Goal: Task Accomplishment & Management: Manage account settings

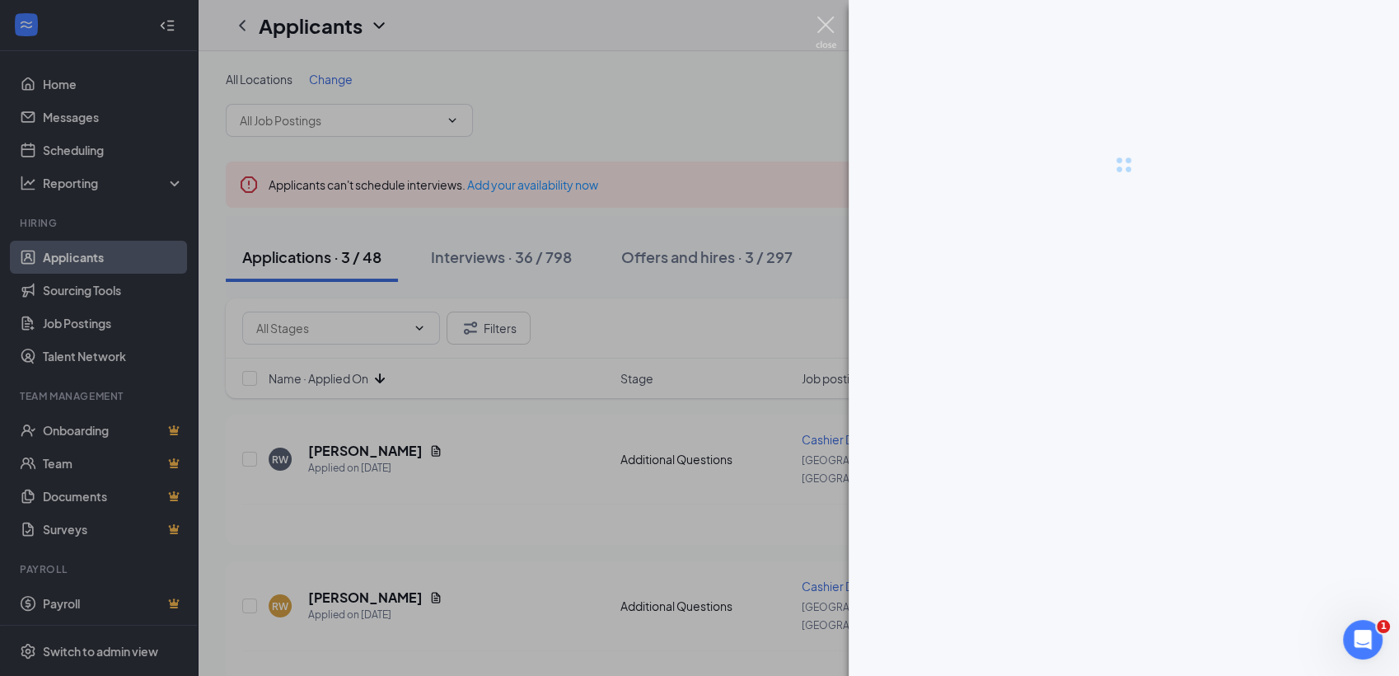
click at [835, 30] on img at bounding box center [826, 32] width 21 height 32
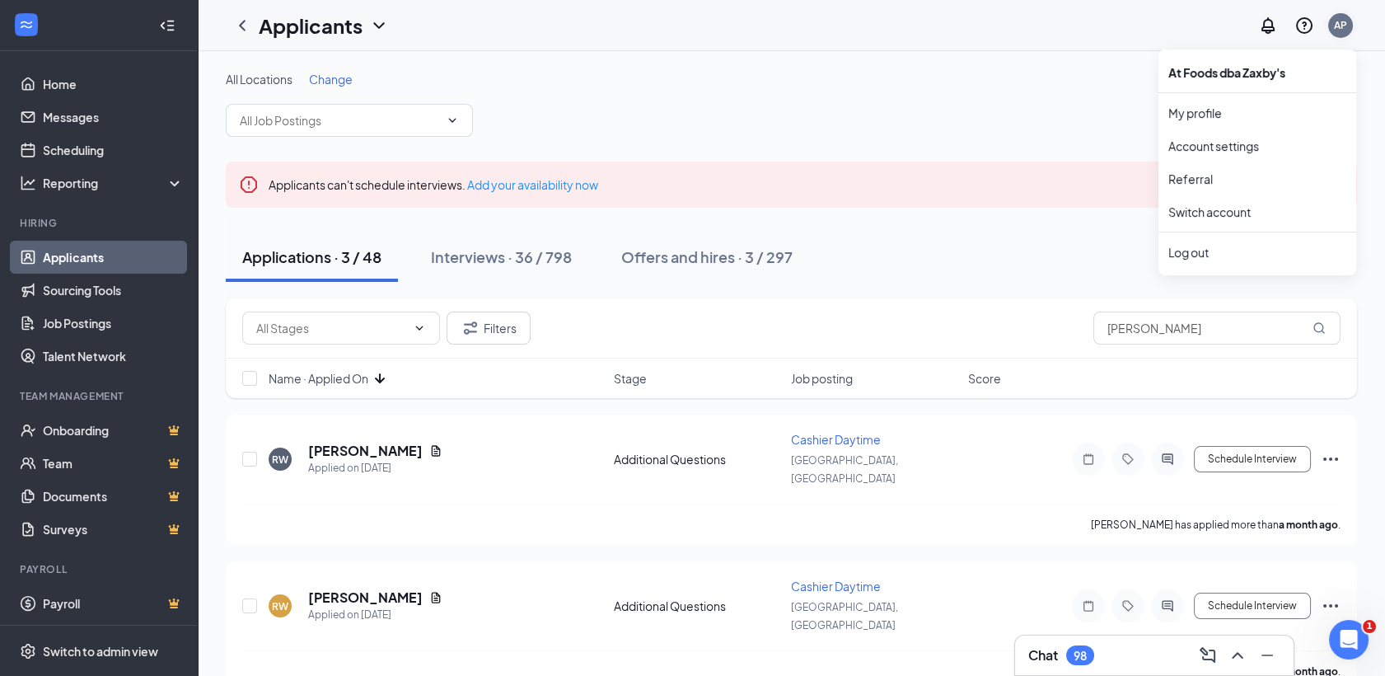
click at [1328, 25] on div "AP" at bounding box center [1340, 25] width 25 height 25
click at [1209, 219] on link "Switch account" at bounding box center [1209, 211] width 82 height 15
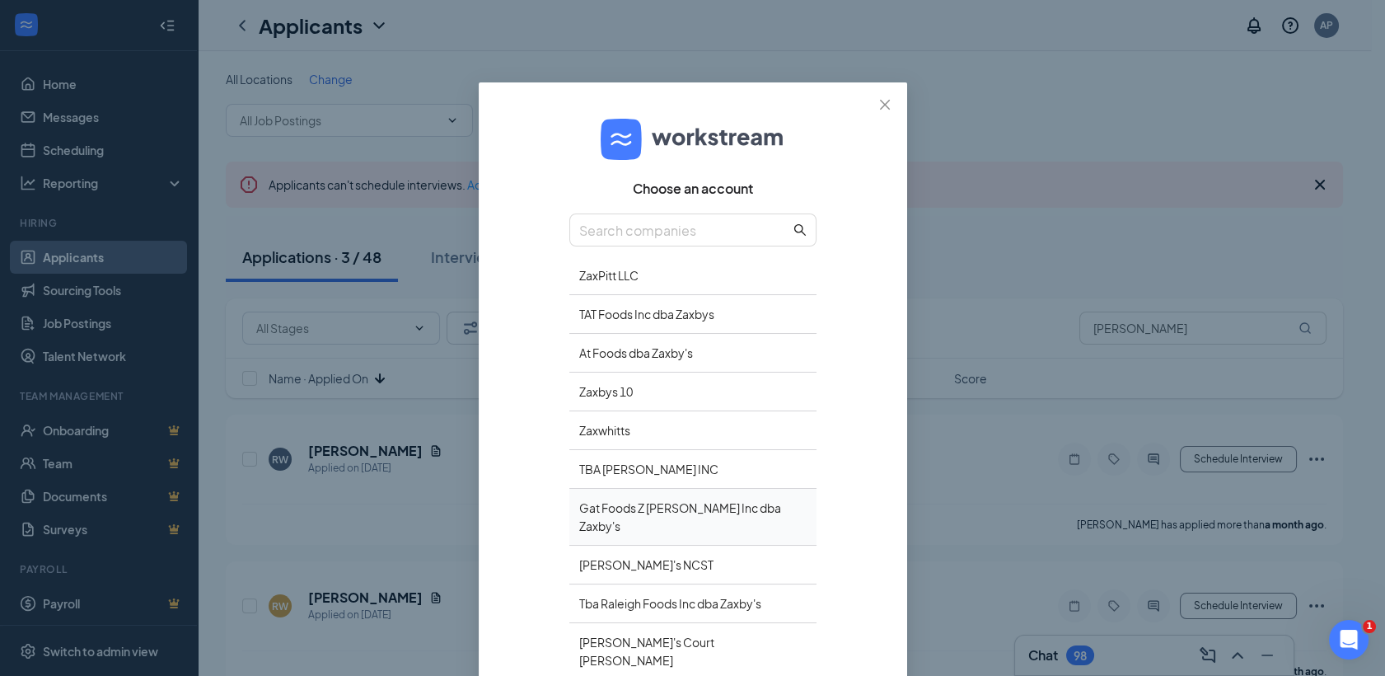
click at [654, 504] on div "Gat Foods Z Wilson Inc dba Zaxby's" at bounding box center [692, 517] width 247 height 57
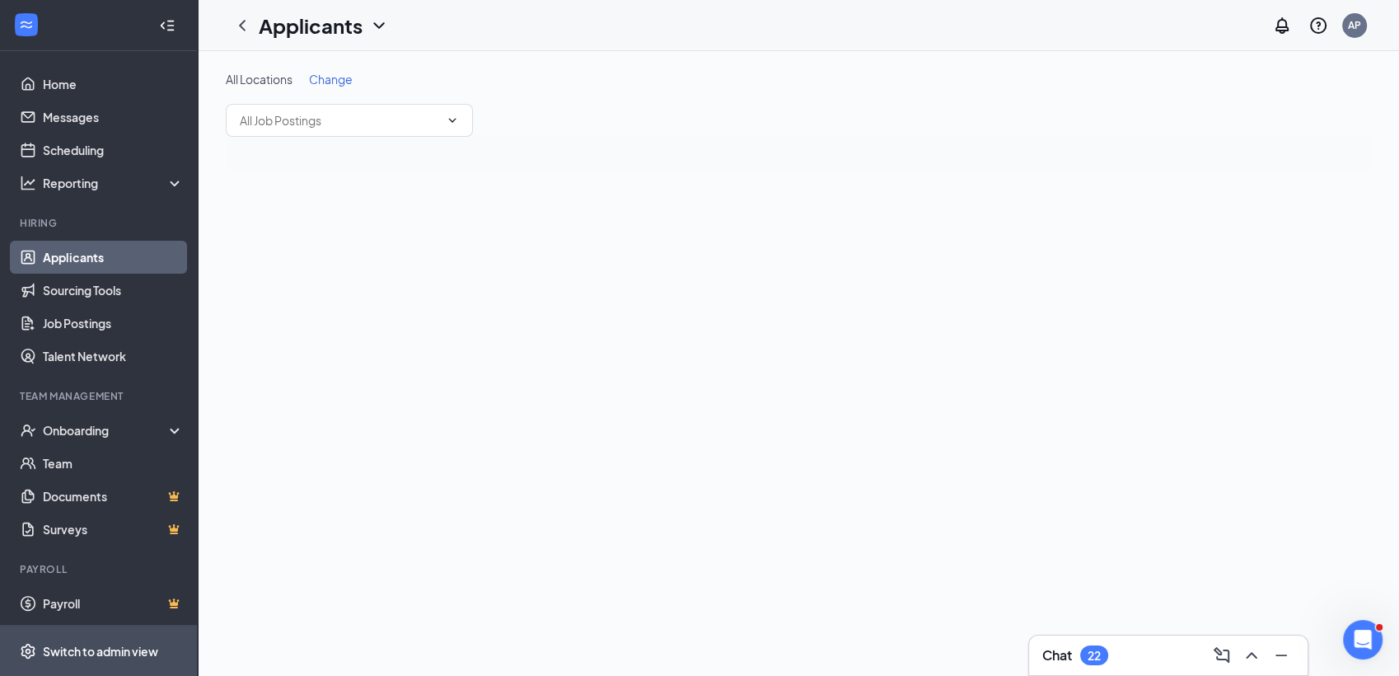
click at [89, 645] on div "Switch to admin view" at bounding box center [100, 651] width 115 height 16
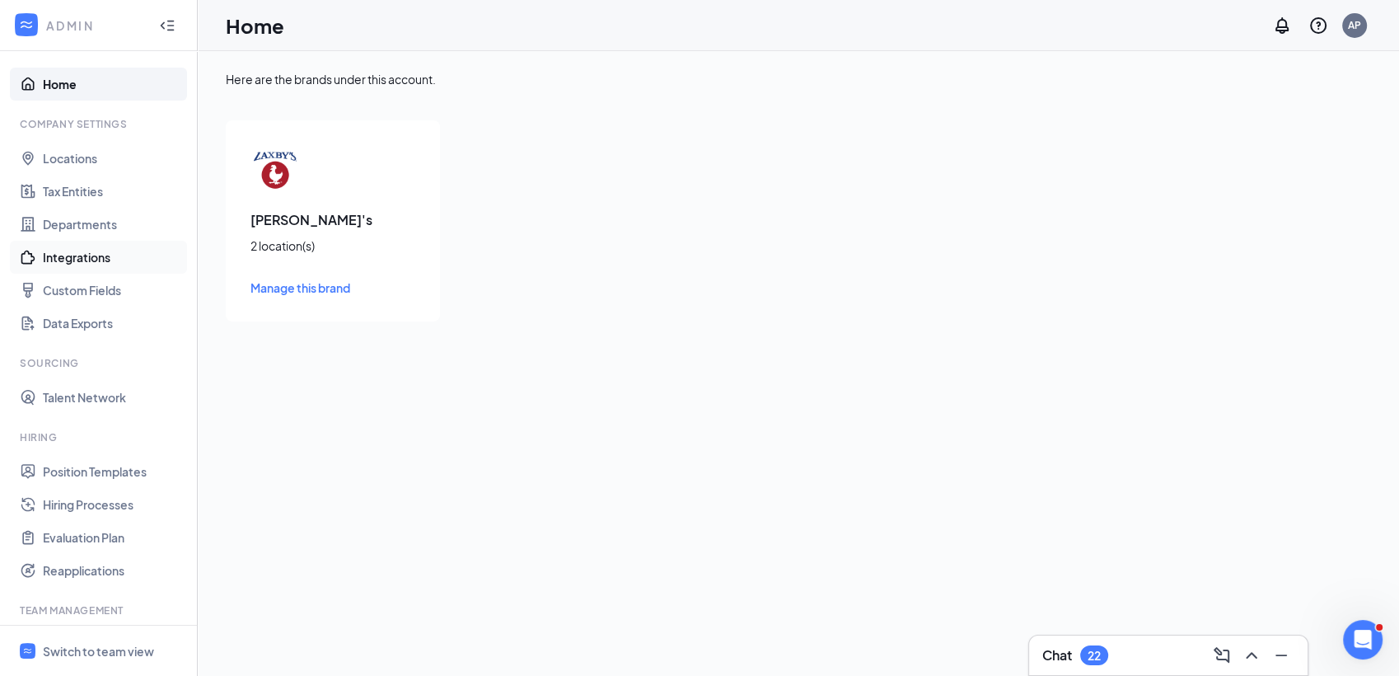
click at [67, 260] on link "Integrations" at bounding box center [113, 257] width 141 height 33
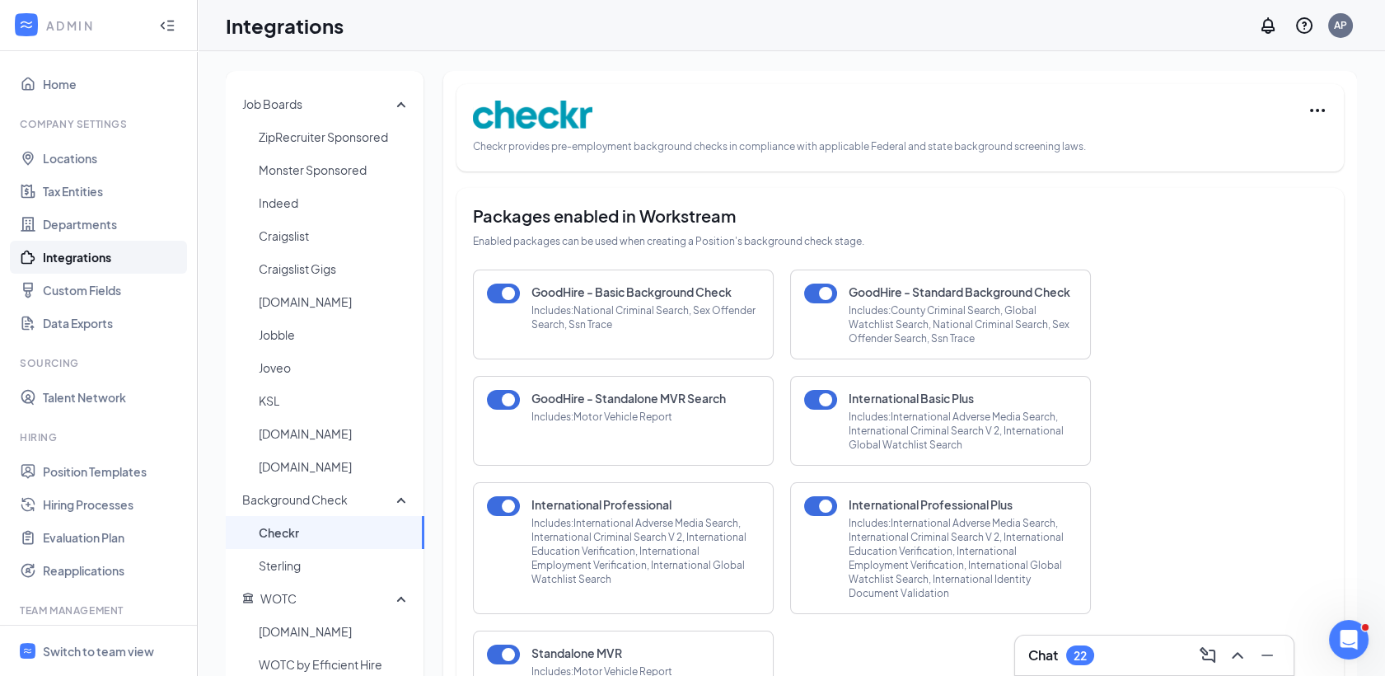
click at [300, 535] on span "Checkr" at bounding box center [335, 532] width 152 height 33
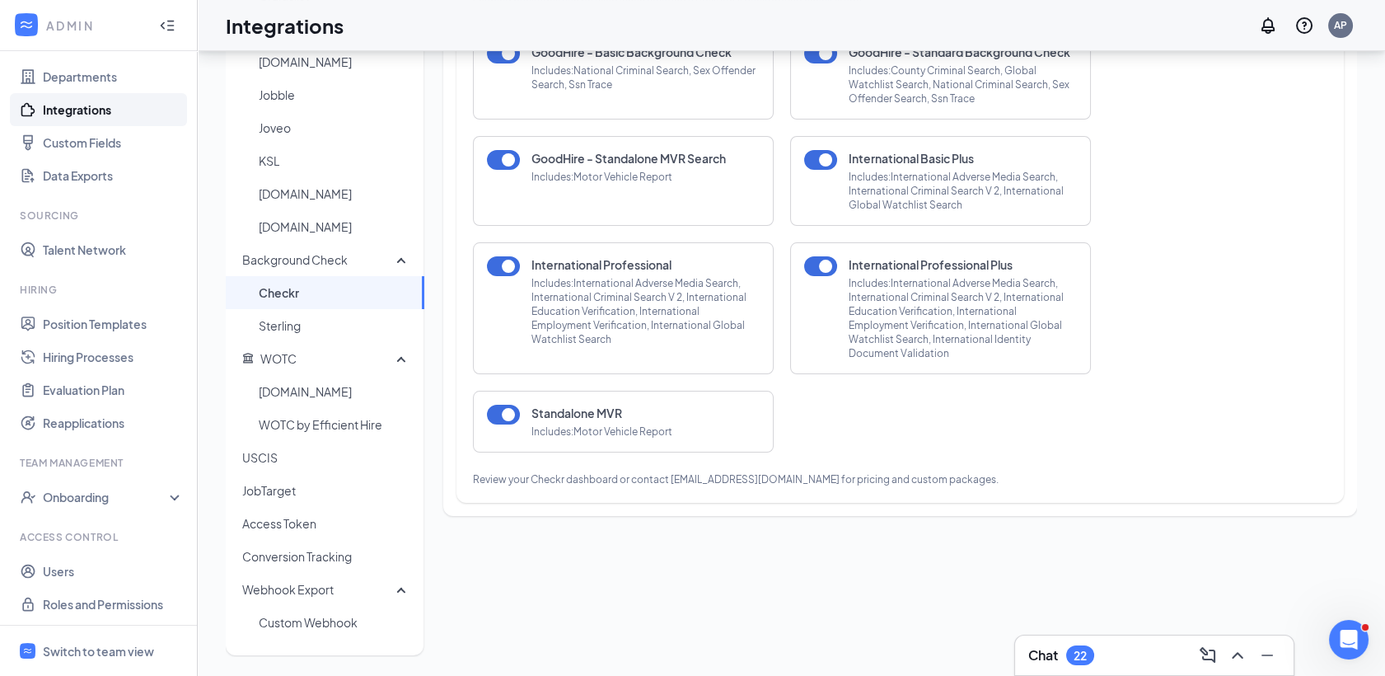
scroll to position [149, 0]
click at [79, 355] on link "Hiring Processes" at bounding box center [113, 355] width 141 height 33
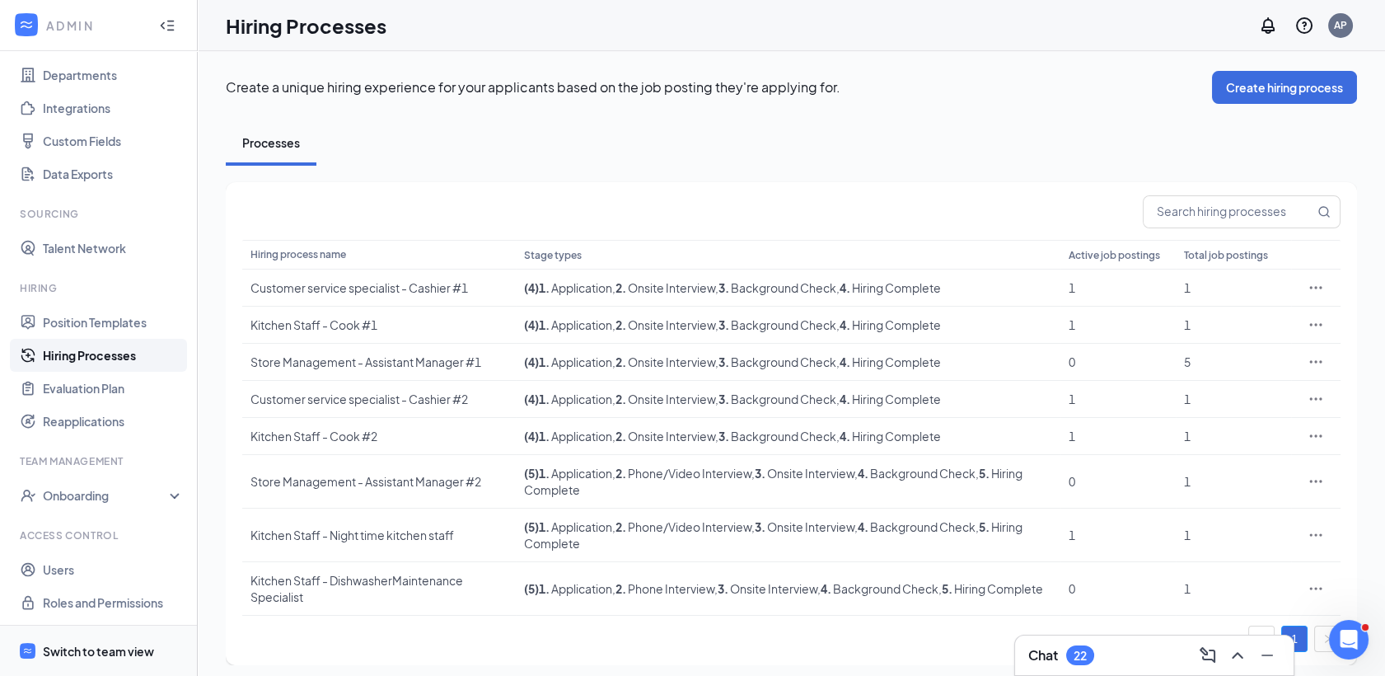
click at [97, 650] on div "Switch to team view" at bounding box center [98, 651] width 111 height 16
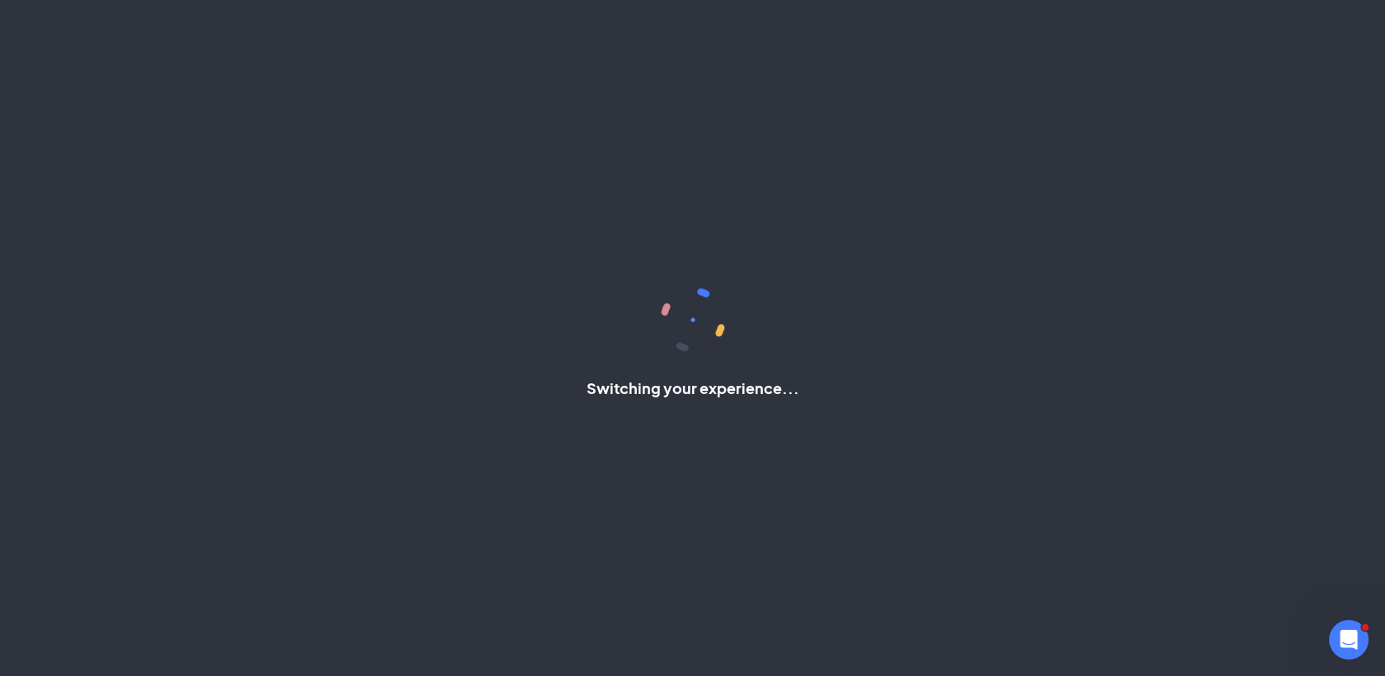
scroll to position [1, 0]
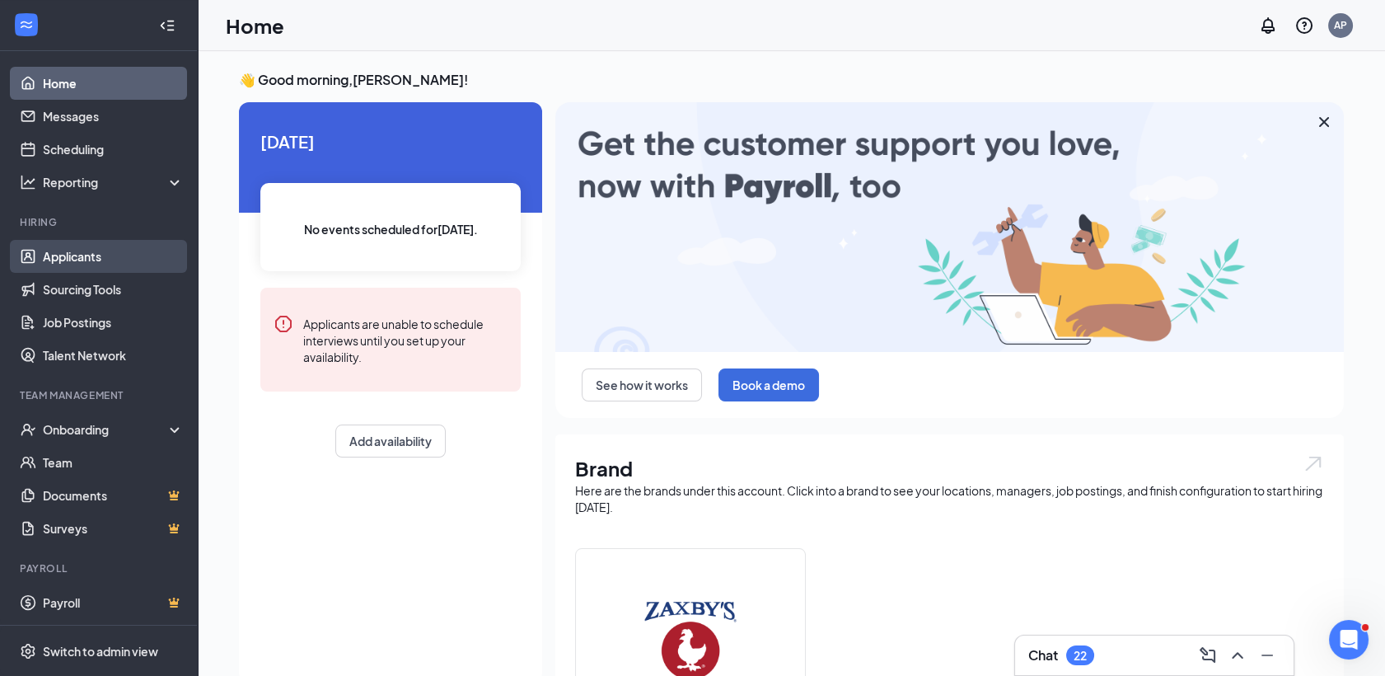
click at [79, 255] on link "Applicants" at bounding box center [113, 256] width 141 height 33
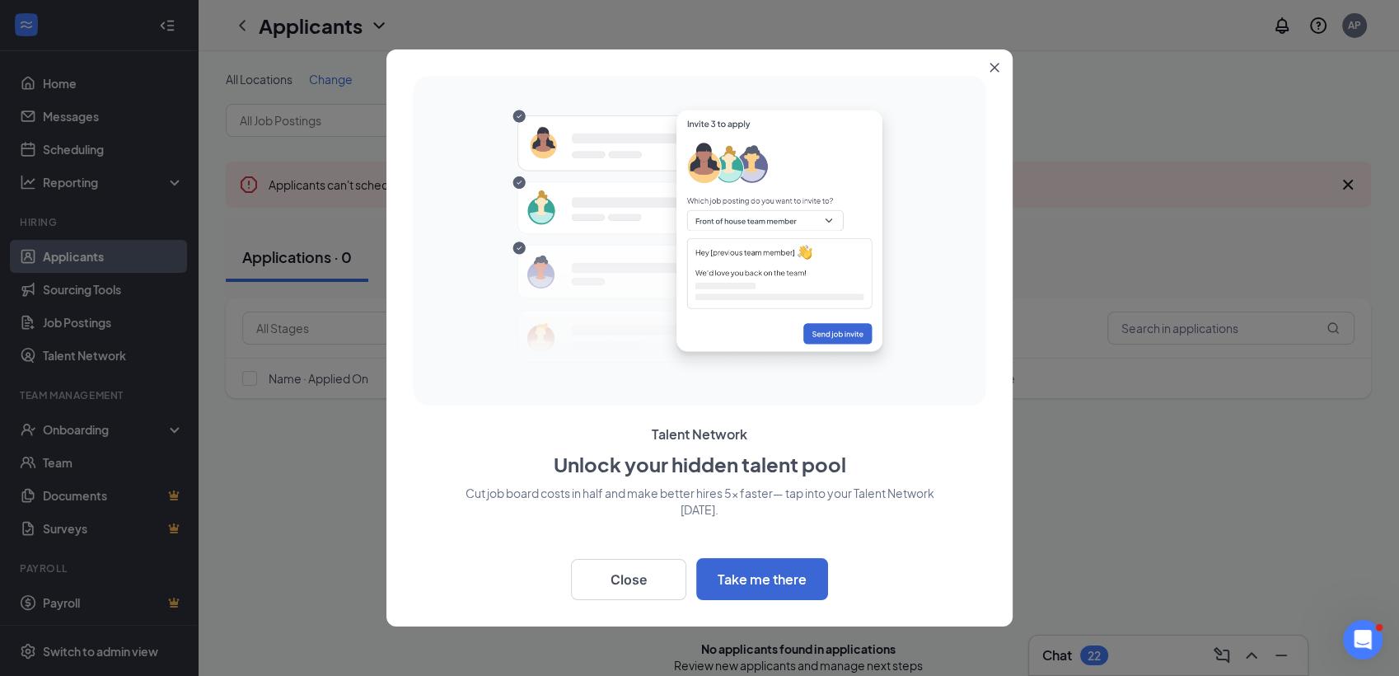
click at [999, 77] on button "Close" at bounding box center [998, 64] width 30 height 30
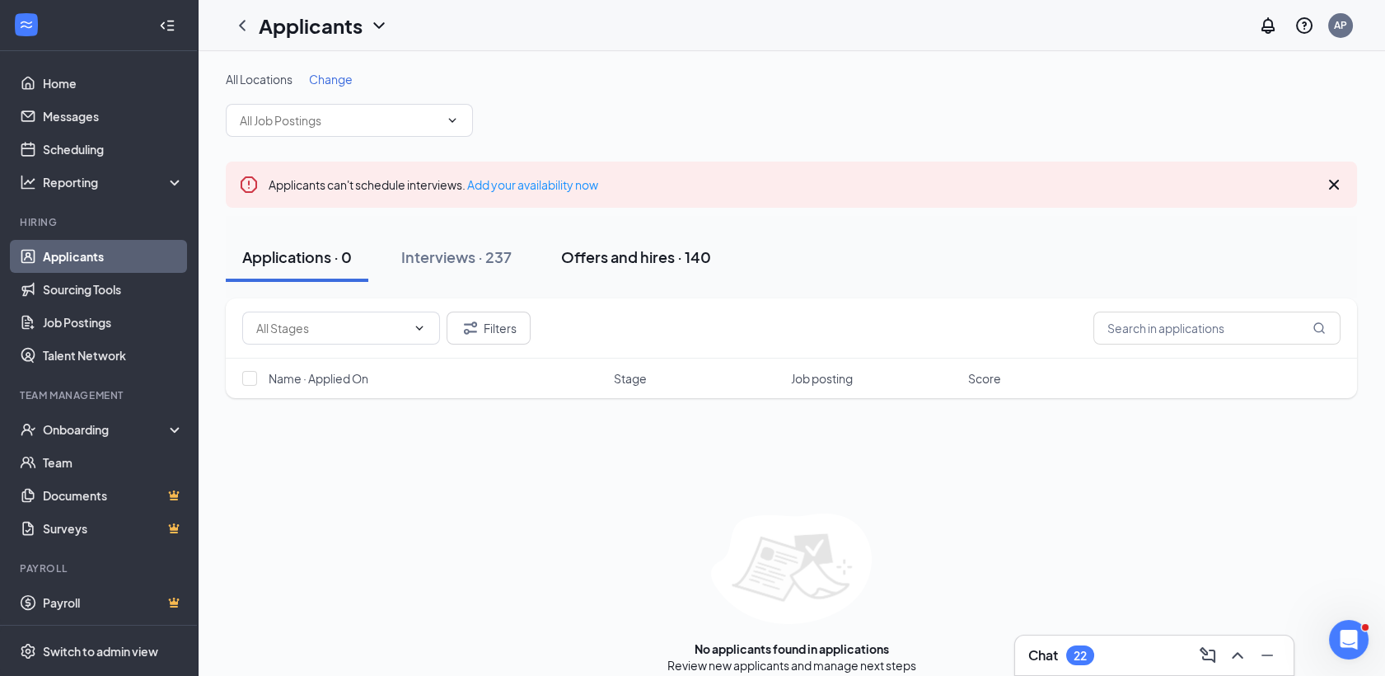
click at [633, 260] on div "Offers and hires · 140" at bounding box center [636, 256] width 150 height 21
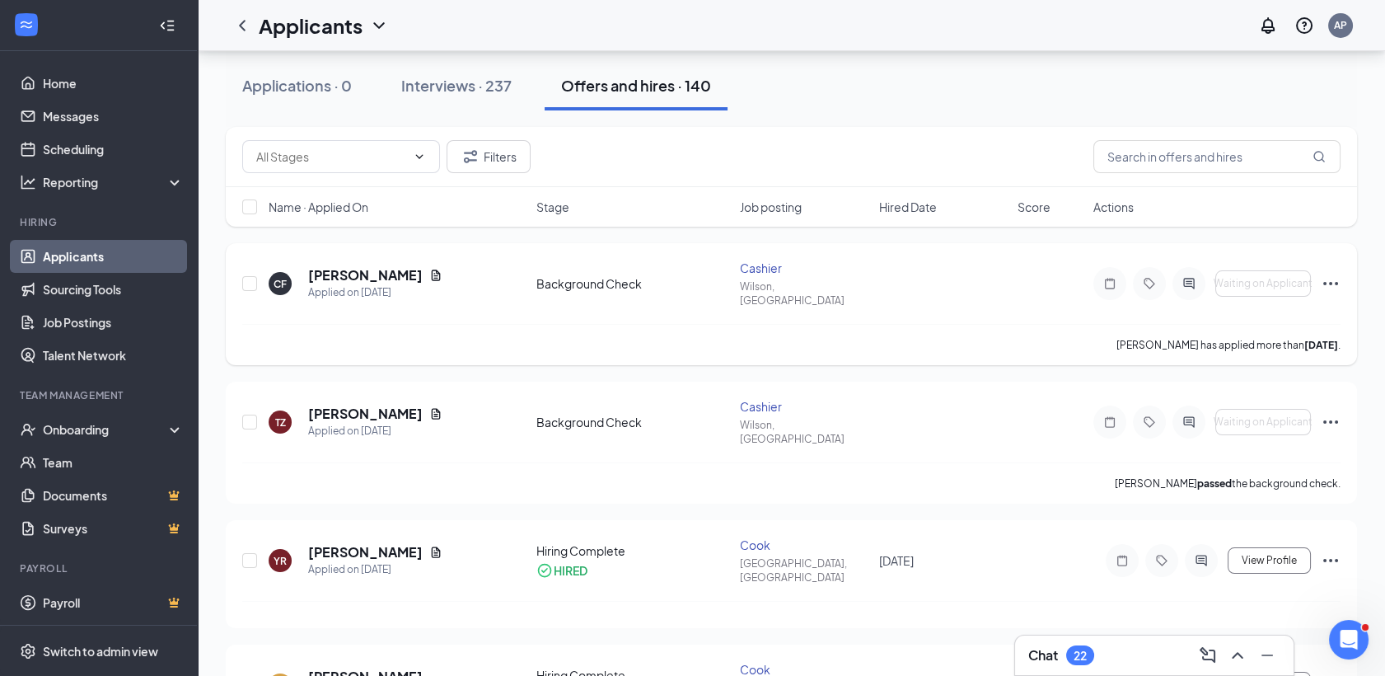
scroll to position [183, 0]
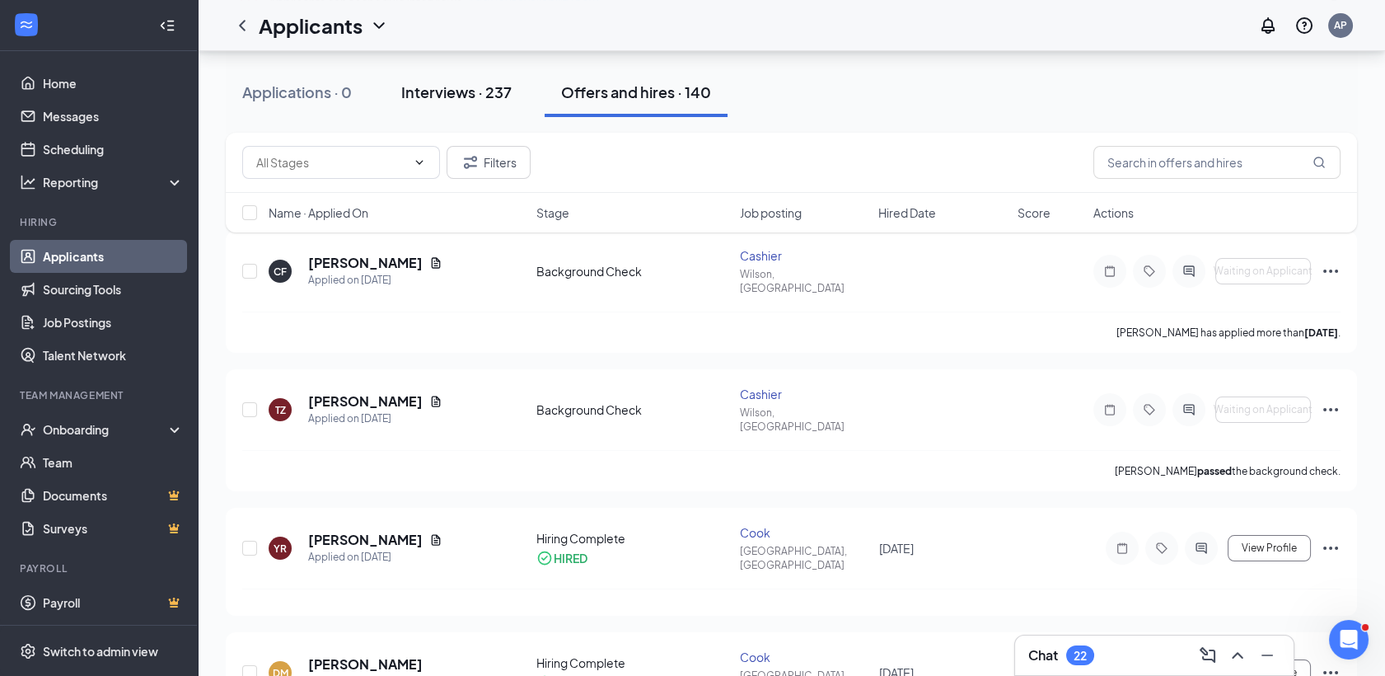
click at [432, 83] on div "Interviews · 237" at bounding box center [456, 92] width 110 height 21
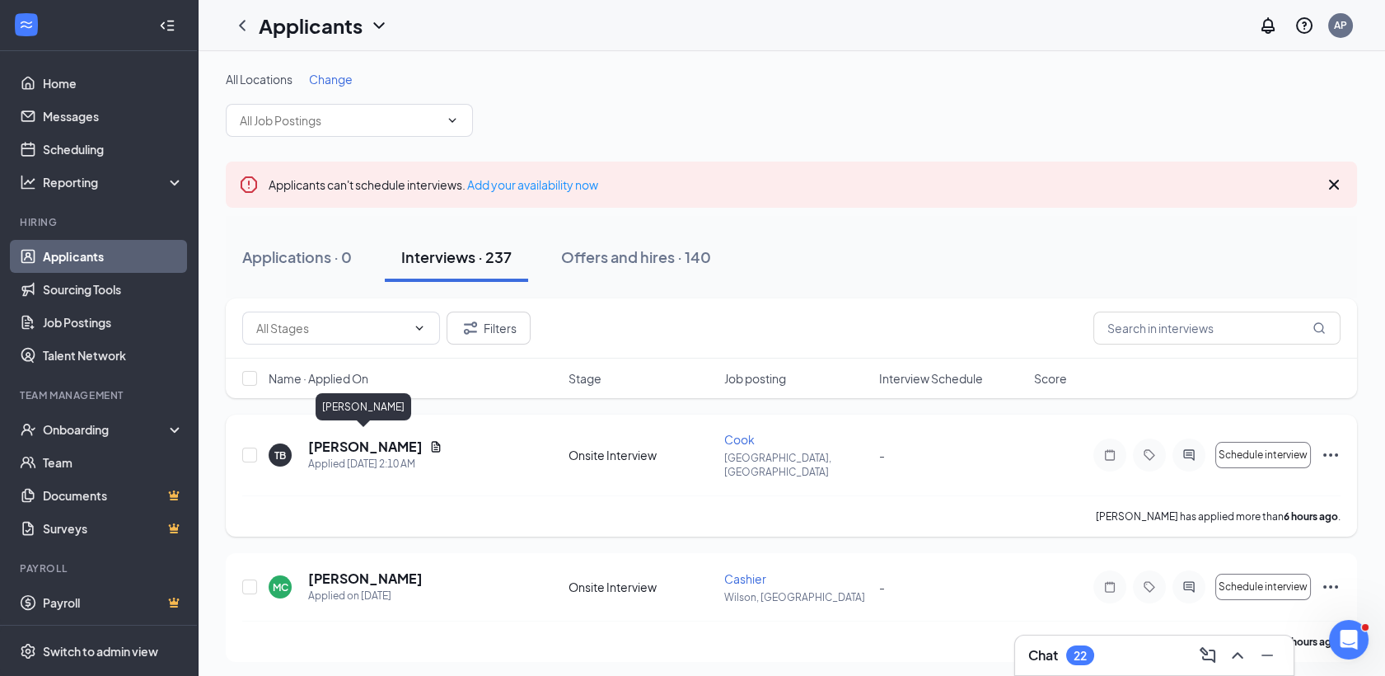
click at [376, 439] on h5 "[PERSON_NAME]" at bounding box center [365, 446] width 115 height 18
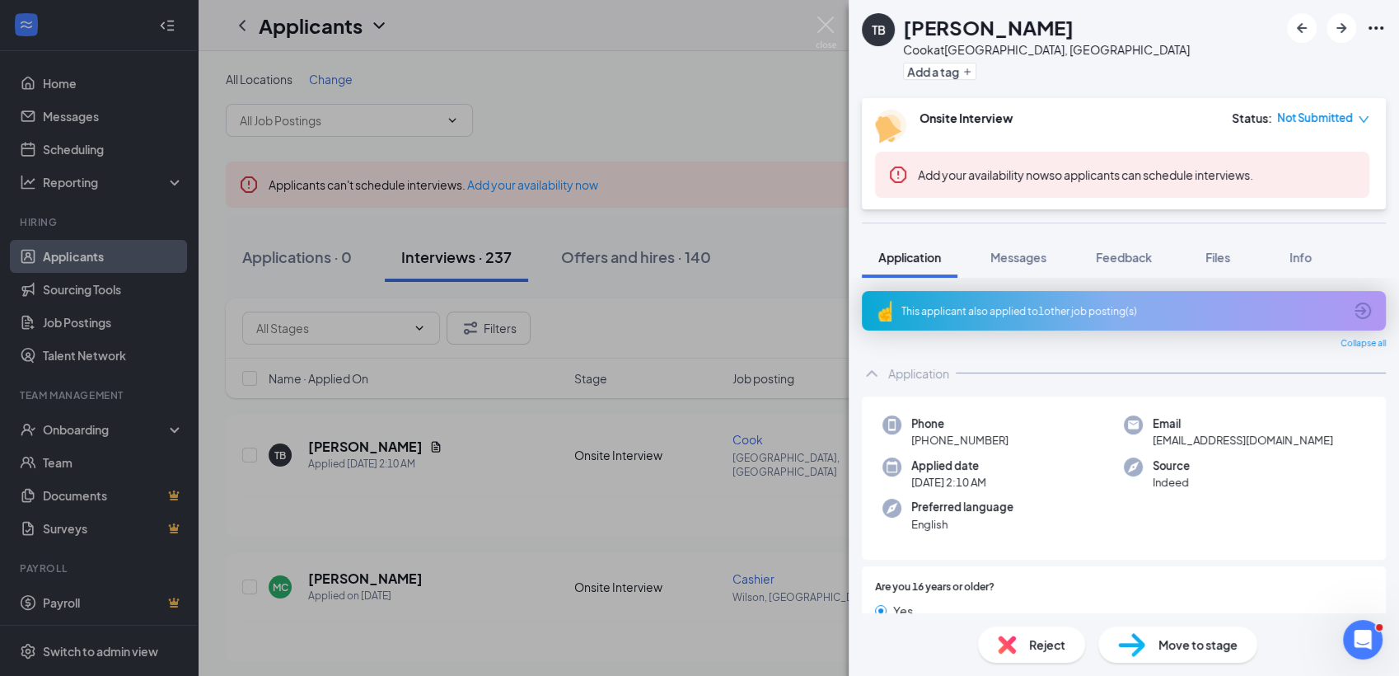
click at [1166, 656] on div "Move to stage" at bounding box center [1177, 644] width 159 height 36
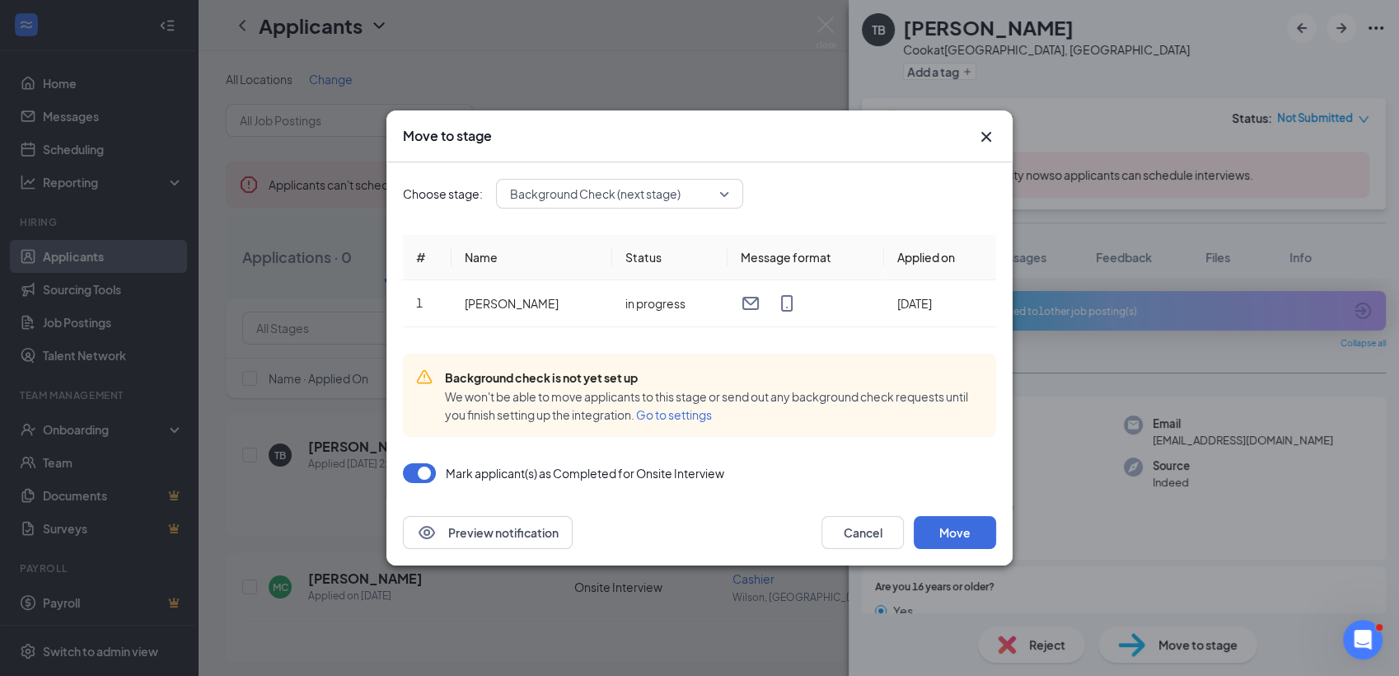
click at [674, 416] on span "Go to settings" at bounding box center [674, 414] width 76 height 15
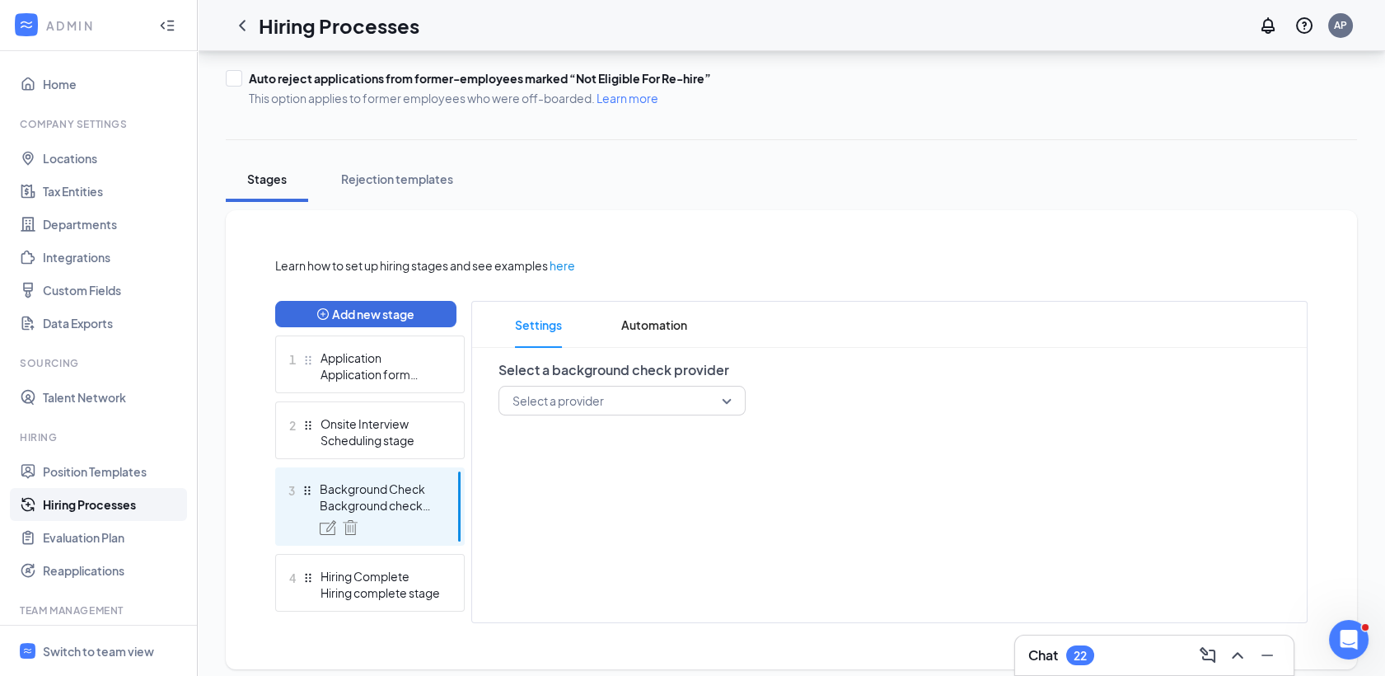
scroll to position [201, 0]
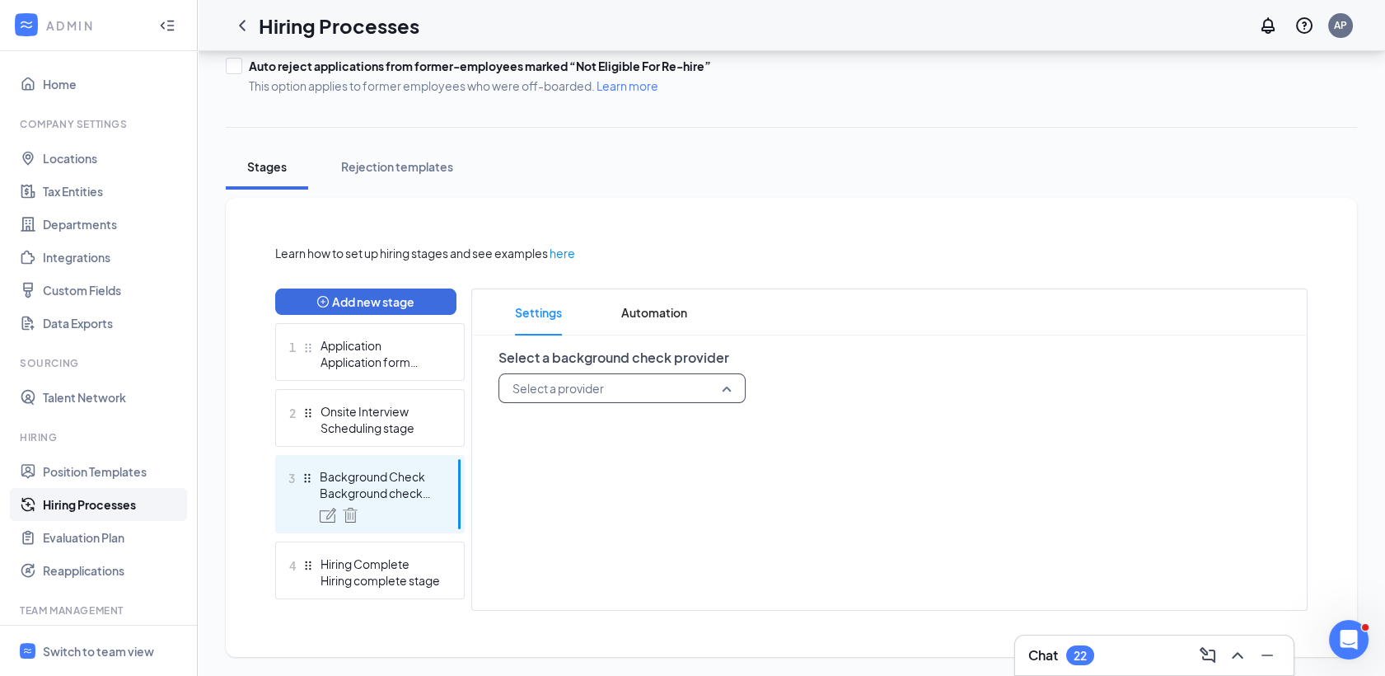
click at [593, 392] on input "search" at bounding box center [616, 388] width 216 height 28
click at [567, 427] on span "Checkr" at bounding box center [621, 432] width 221 height 18
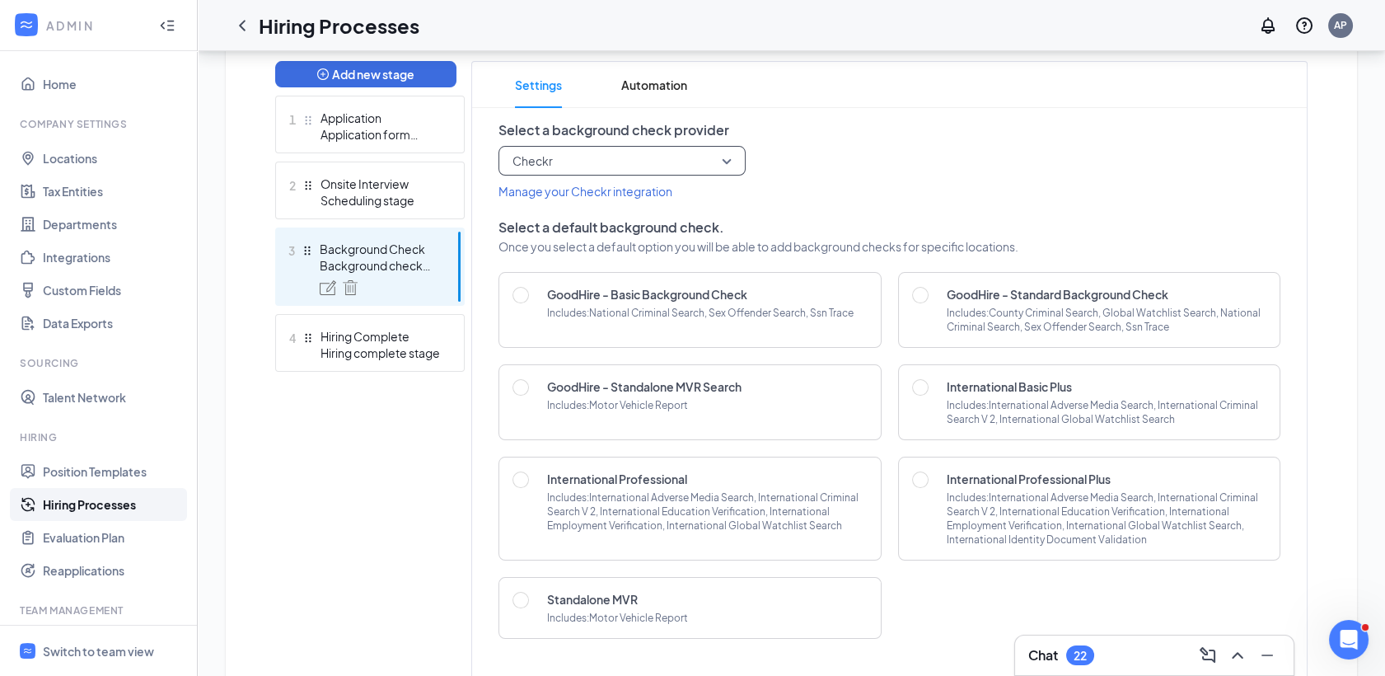
scroll to position [475, 0]
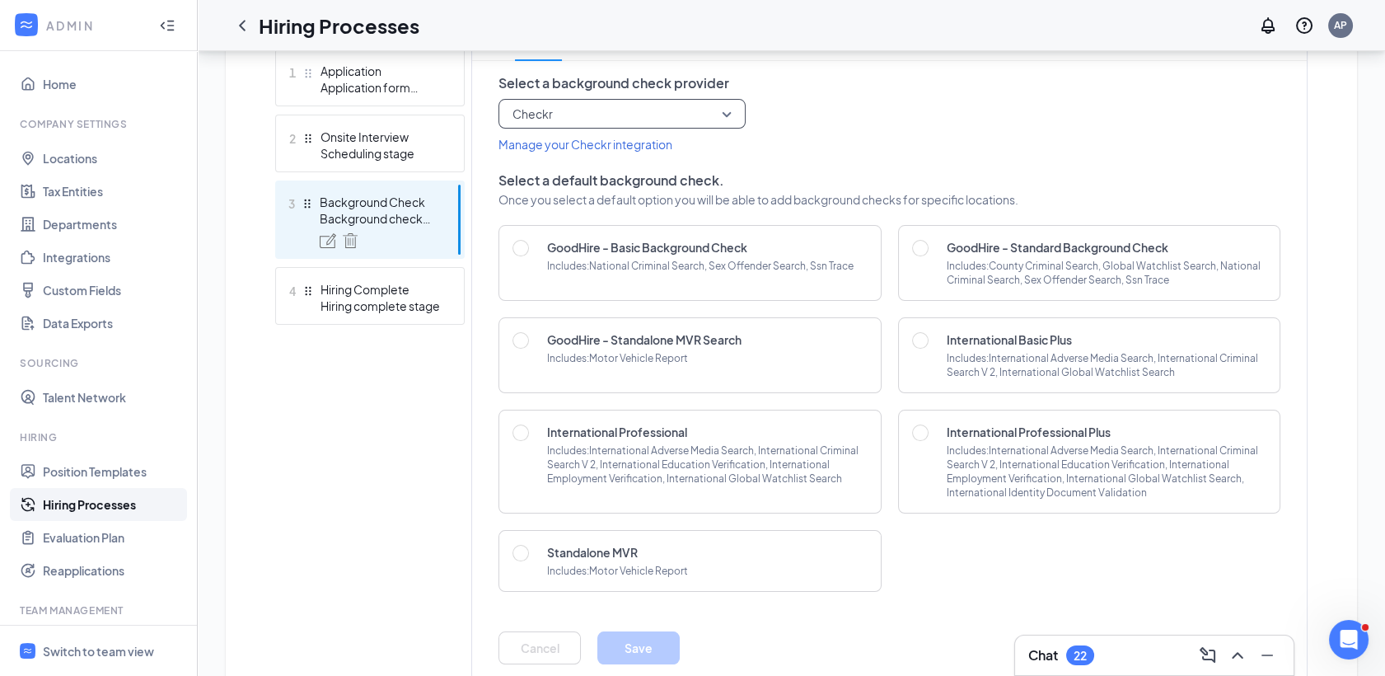
click at [982, 247] on p "GoodHire - Standard Background Check" at bounding box center [1058, 247] width 222 height 16
click at [937, 254] on div "GoodHire - Standard Background Check Includes: County Criminal Search, Global W…" at bounding box center [1089, 263] width 383 height 76
click at [910, 250] on div "GoodHire - Standard Background Check Includes: County Criminal Search, Global W…" at bounding box center [1089, 263] width 383 height 76
click at [918, 248] on input "radio" at bounding box center [920, 248] width 16 height 16
radio input "true"
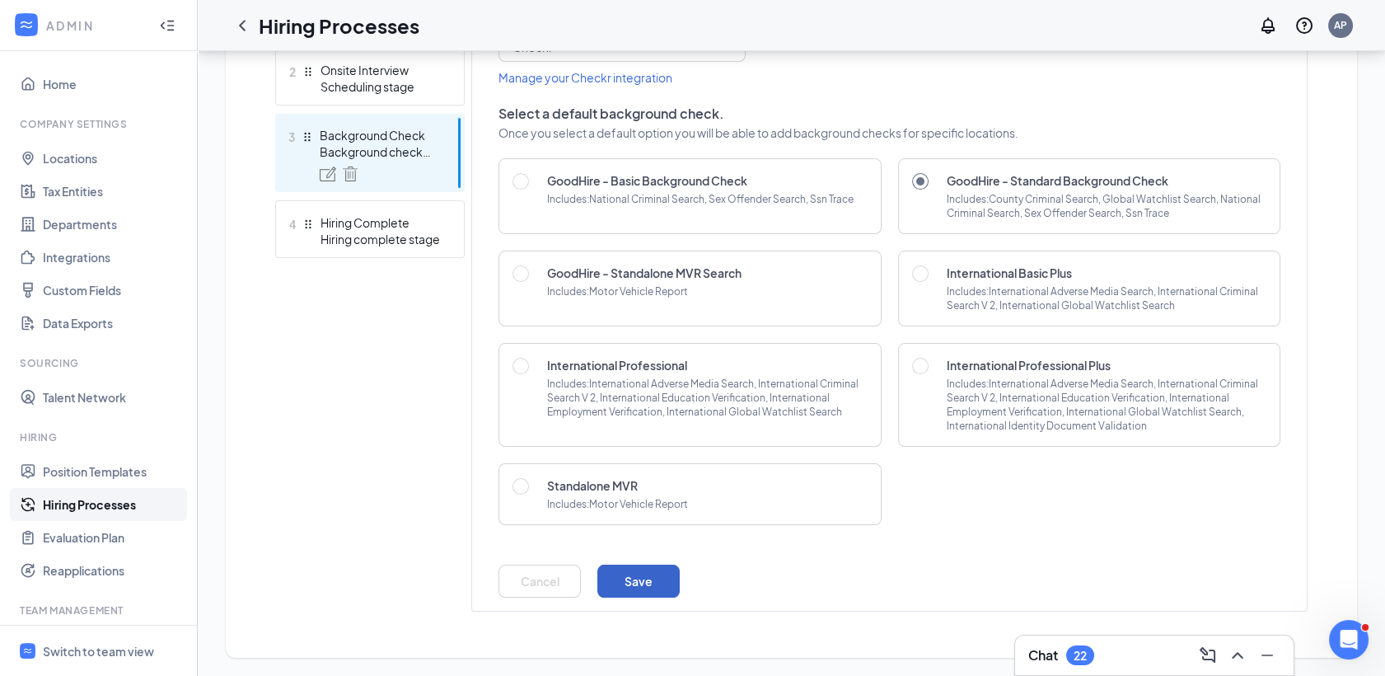
click at [646, 590] on button "Save" at bounding box center [638, 580] width 82 height 33
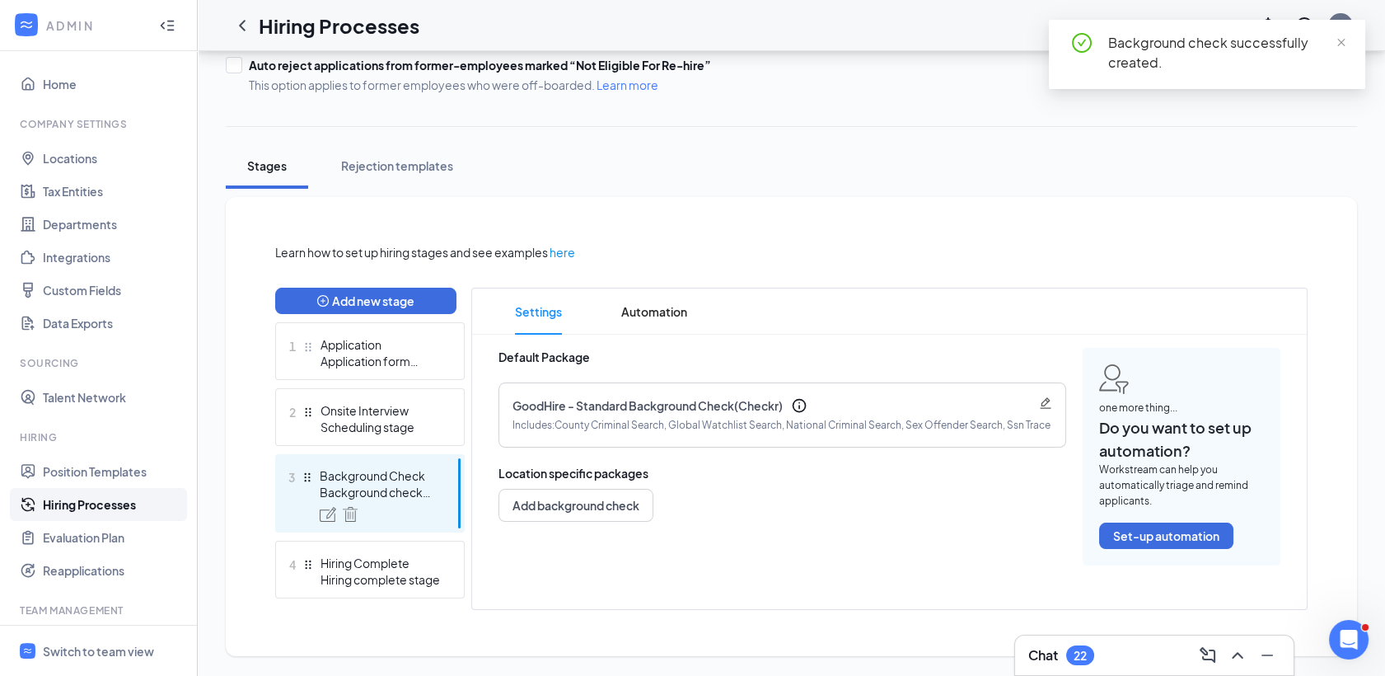
scroll to position [201, 0]
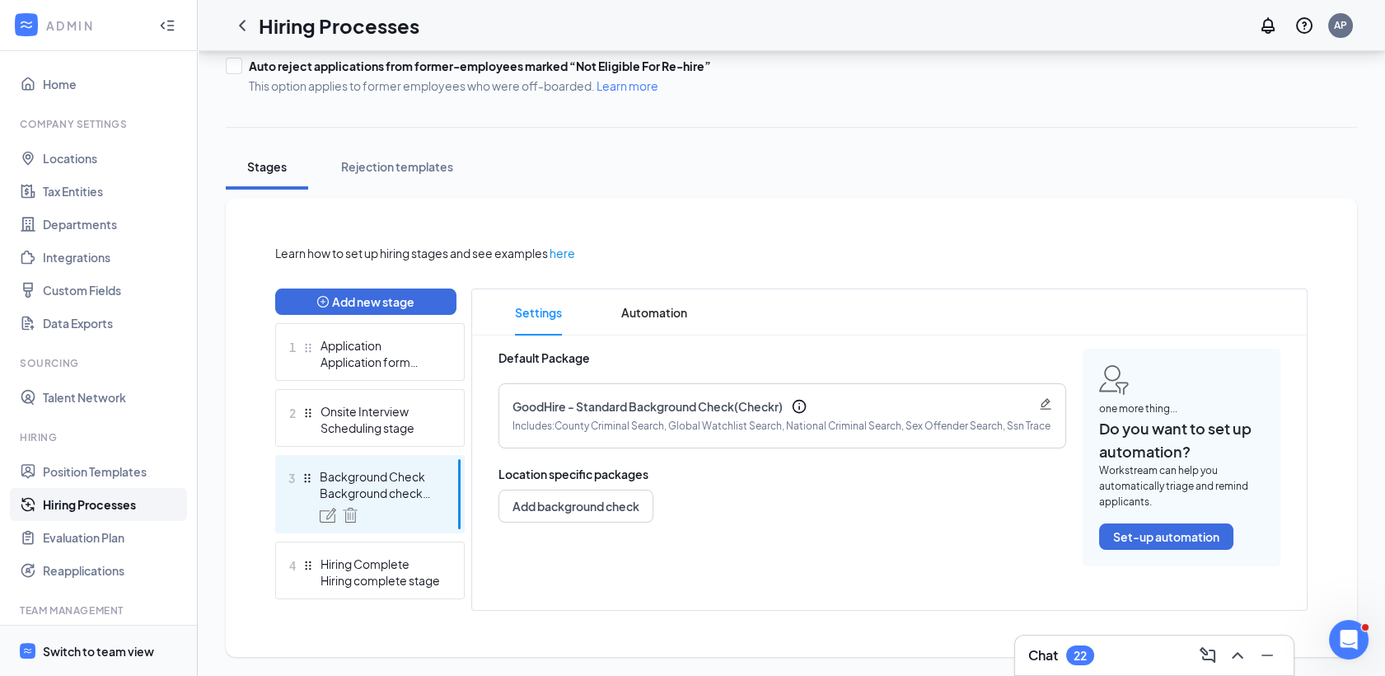
click at [122, 644] on div "Switch to team view" at bounding box center [98, 651] width 111 height 16
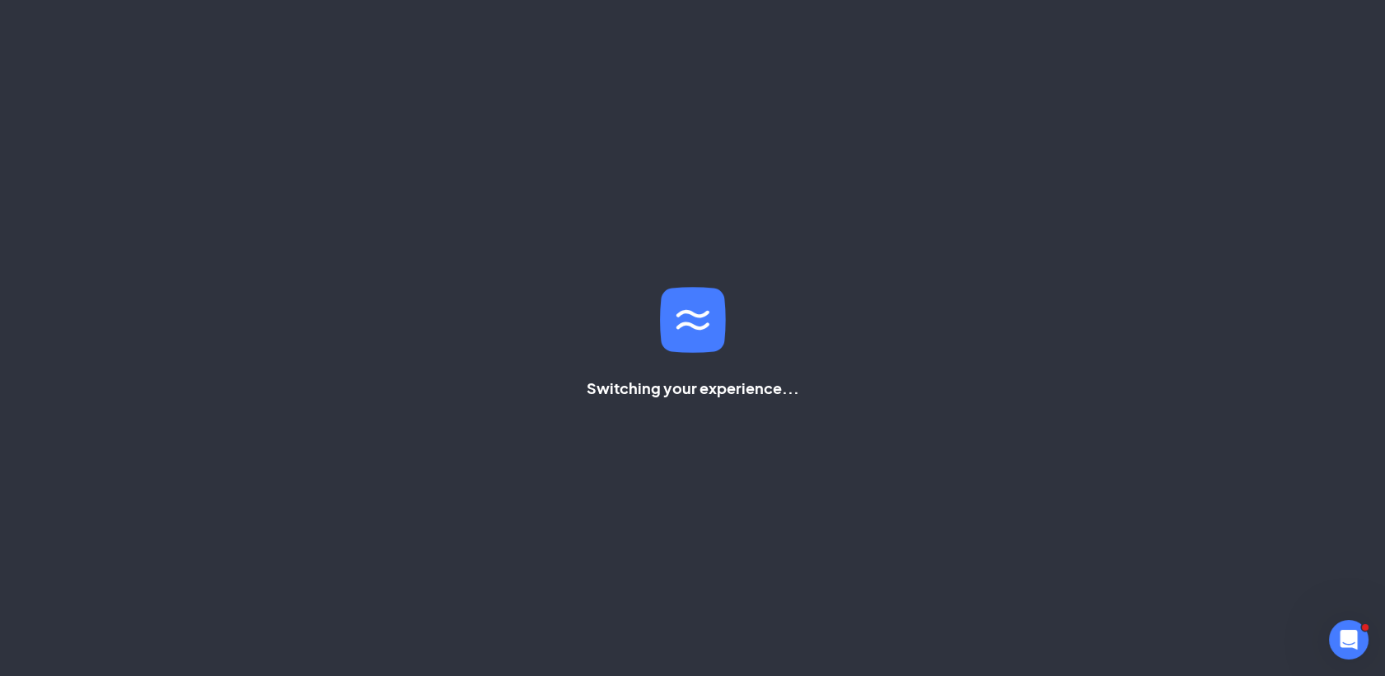
scroll to position [201, 0]
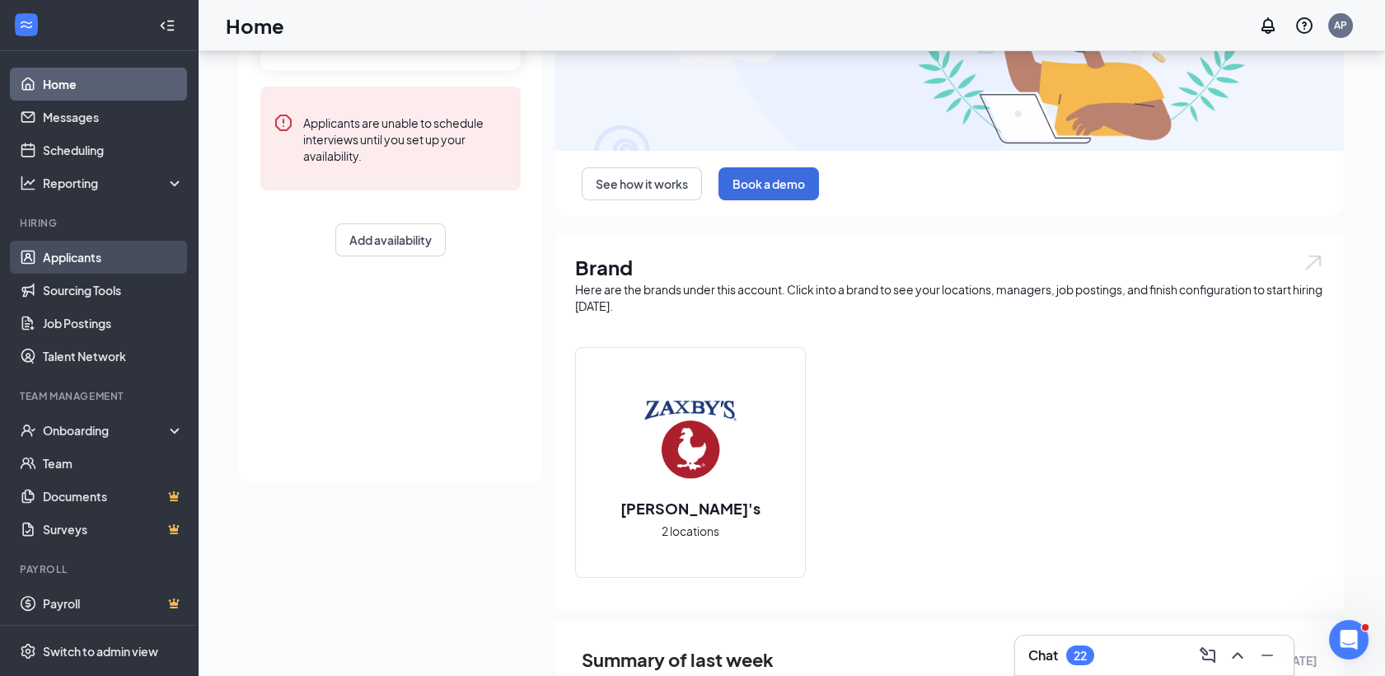
click at [69, 241] on link "Applicants" at bounding box center [113, 257] width 141 height 33
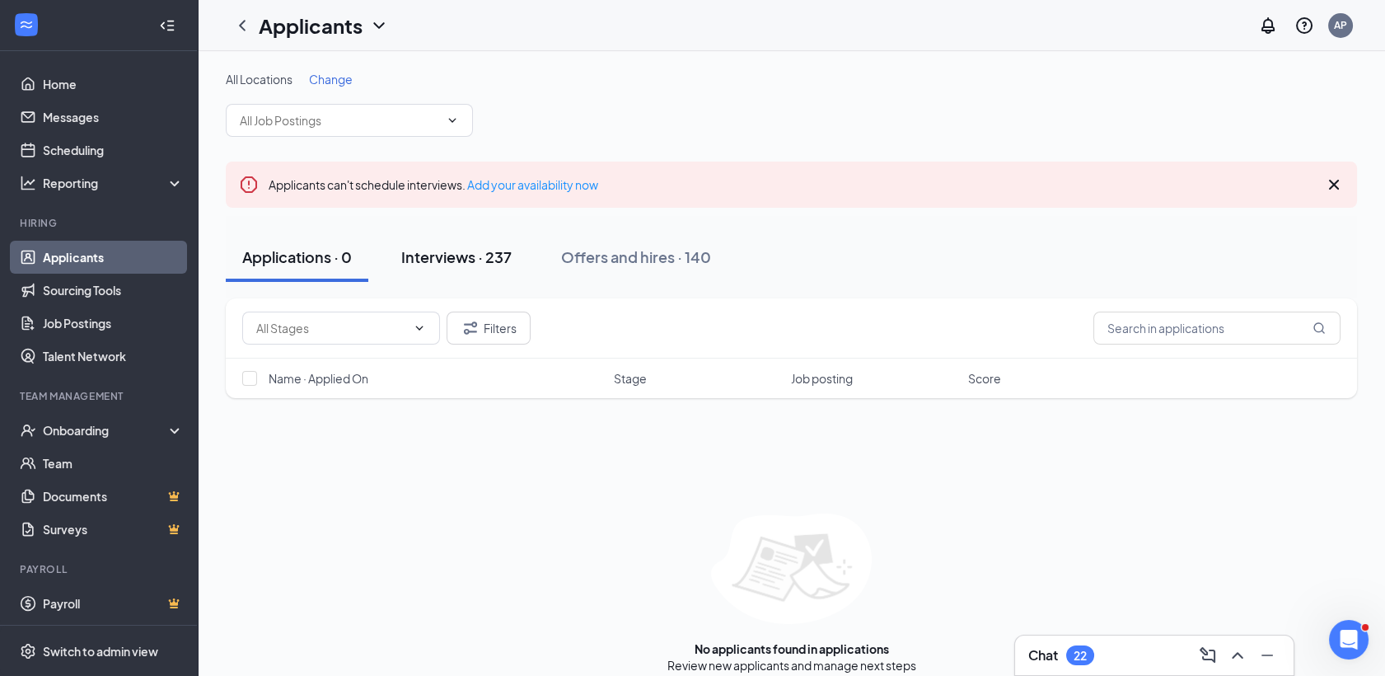
click at [457, 260] on div "Interviews · 237" at bounding box center [456, 256] width 110 height 21
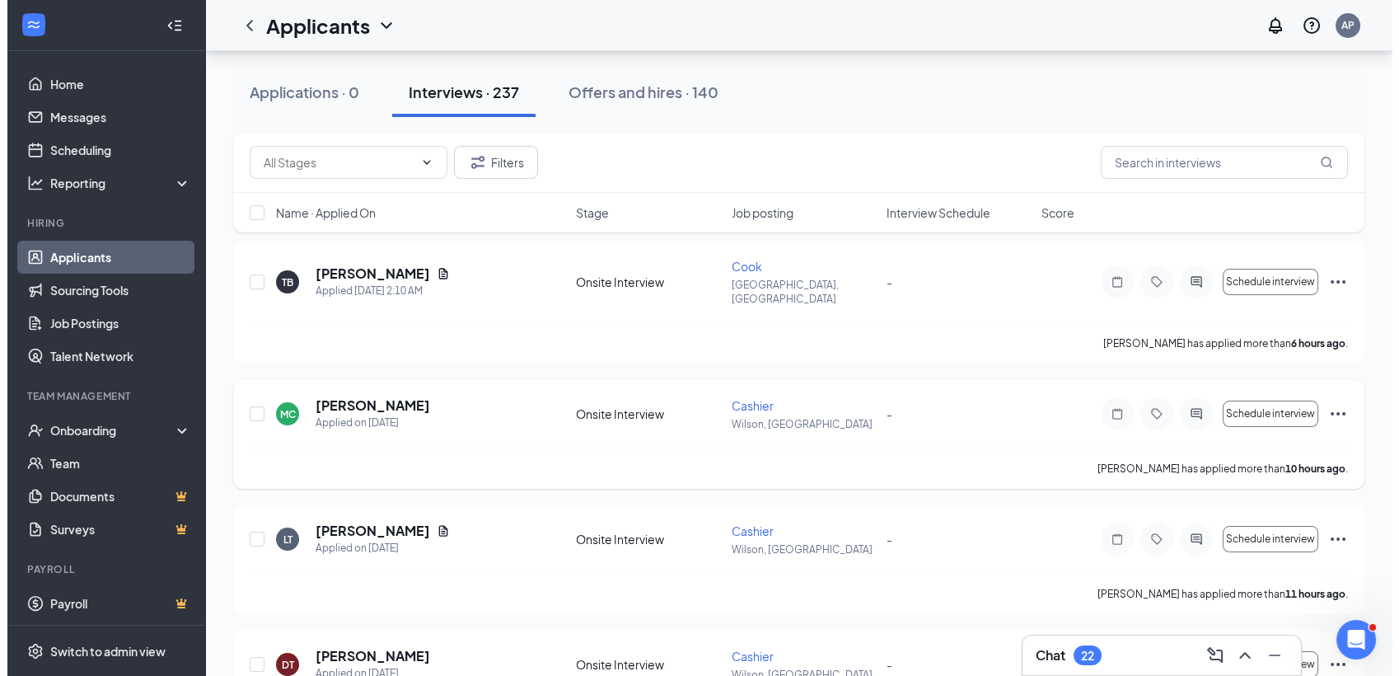
scroll to position [183, 0]
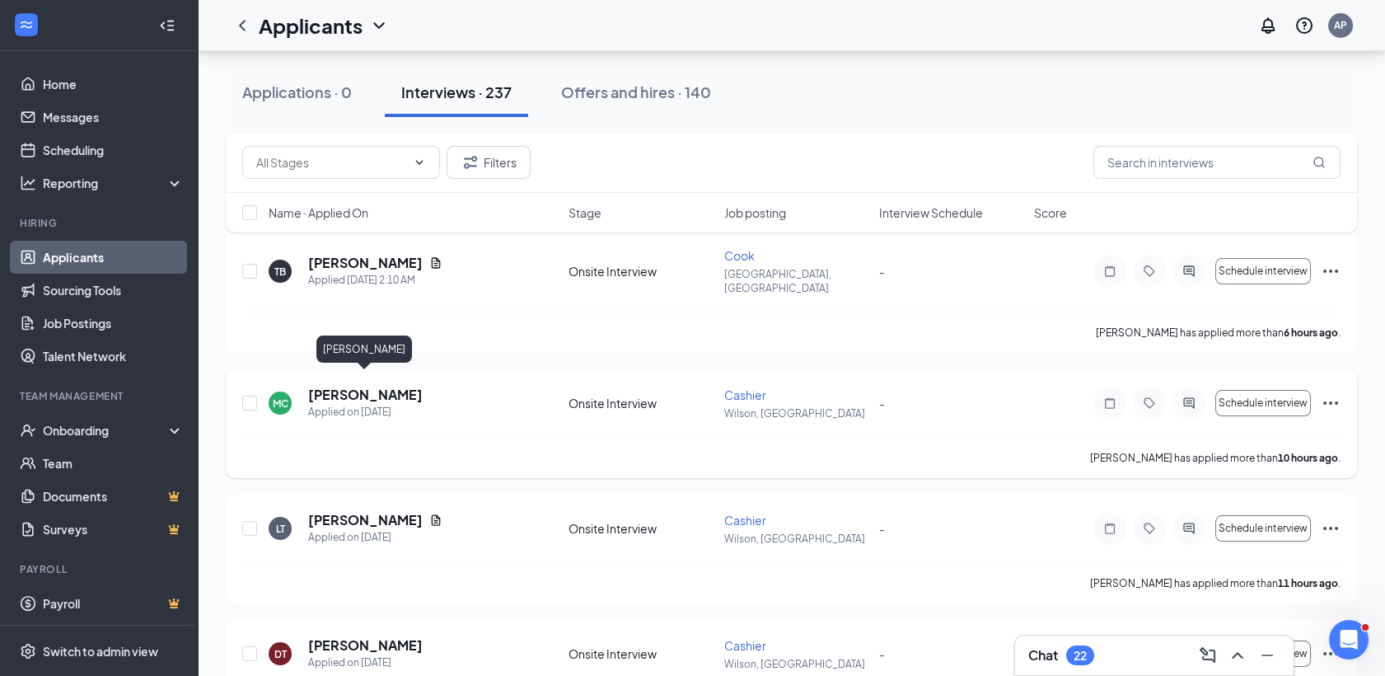
click at [343, 386] on h5 "[PERSON_NAME]" at bounding box center [365, 395] width 115 height 18
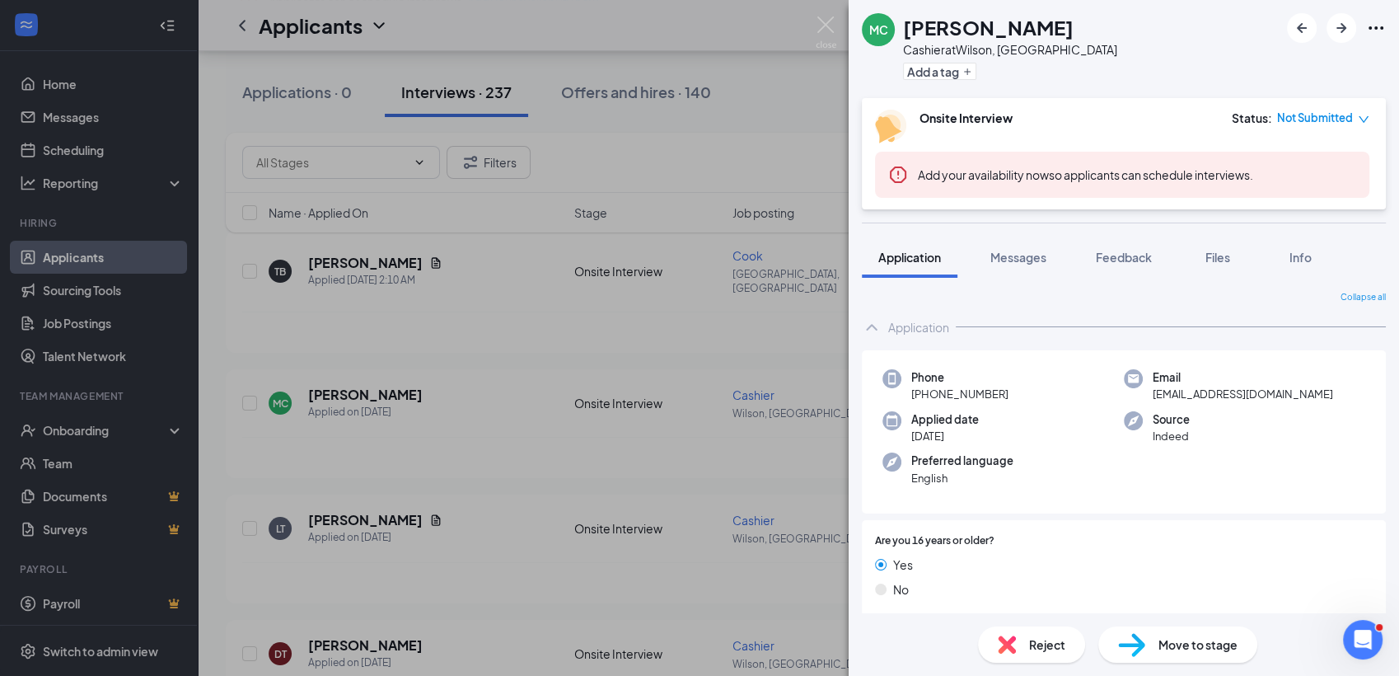
click at [1176, 637] on span "Move to stage" at bounding box center [1197, 644] width 79 height 18
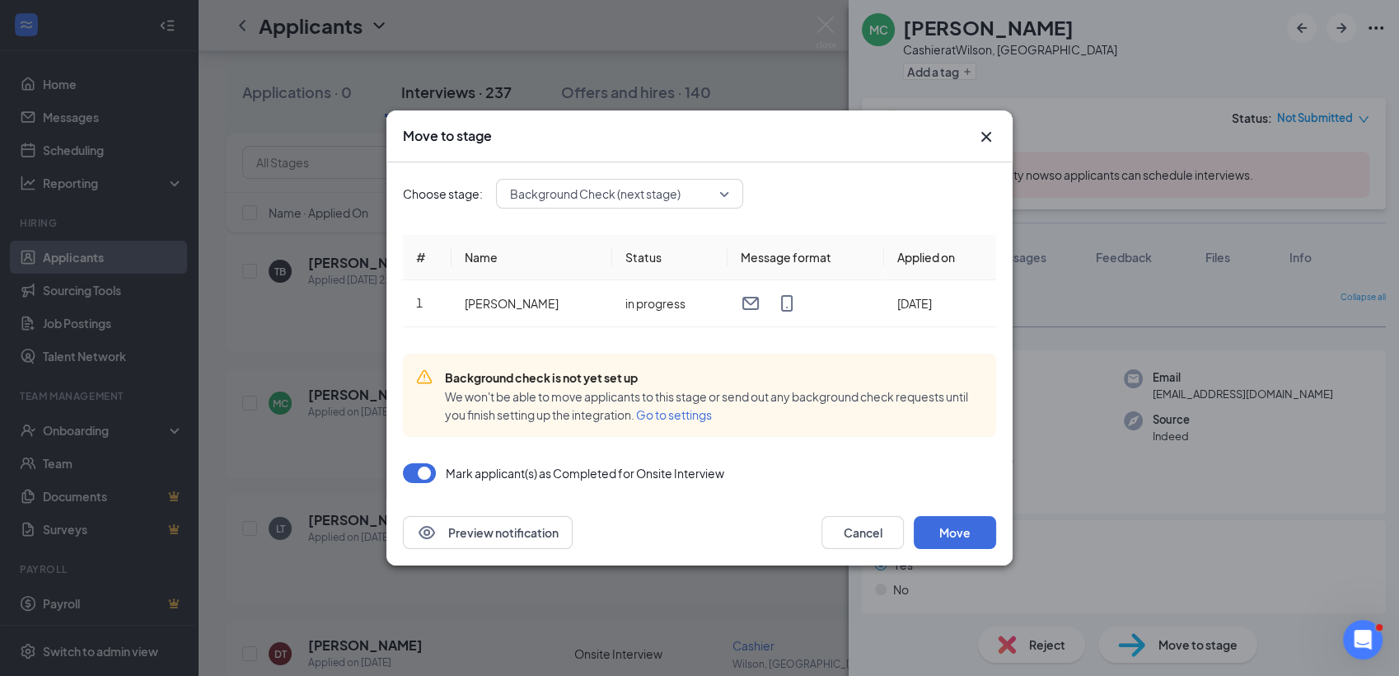
click at [690, 425] on div "Background check is not yet set up We won't be able to move applicants to this …" at bounding box center [699, 394] width 593 height 83
click at [689, 414] on span "Go to settings" at bounding box center [674, 414] width 76 height 15
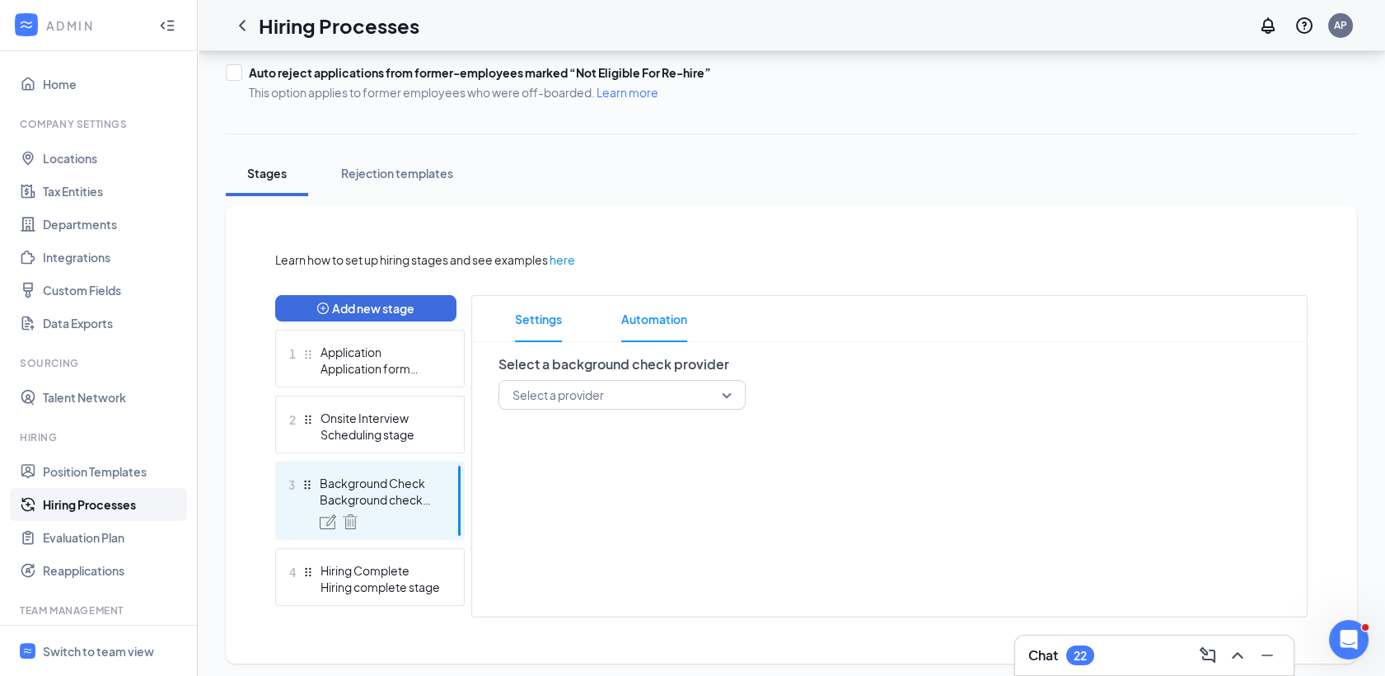
scroll to position [201, 0]
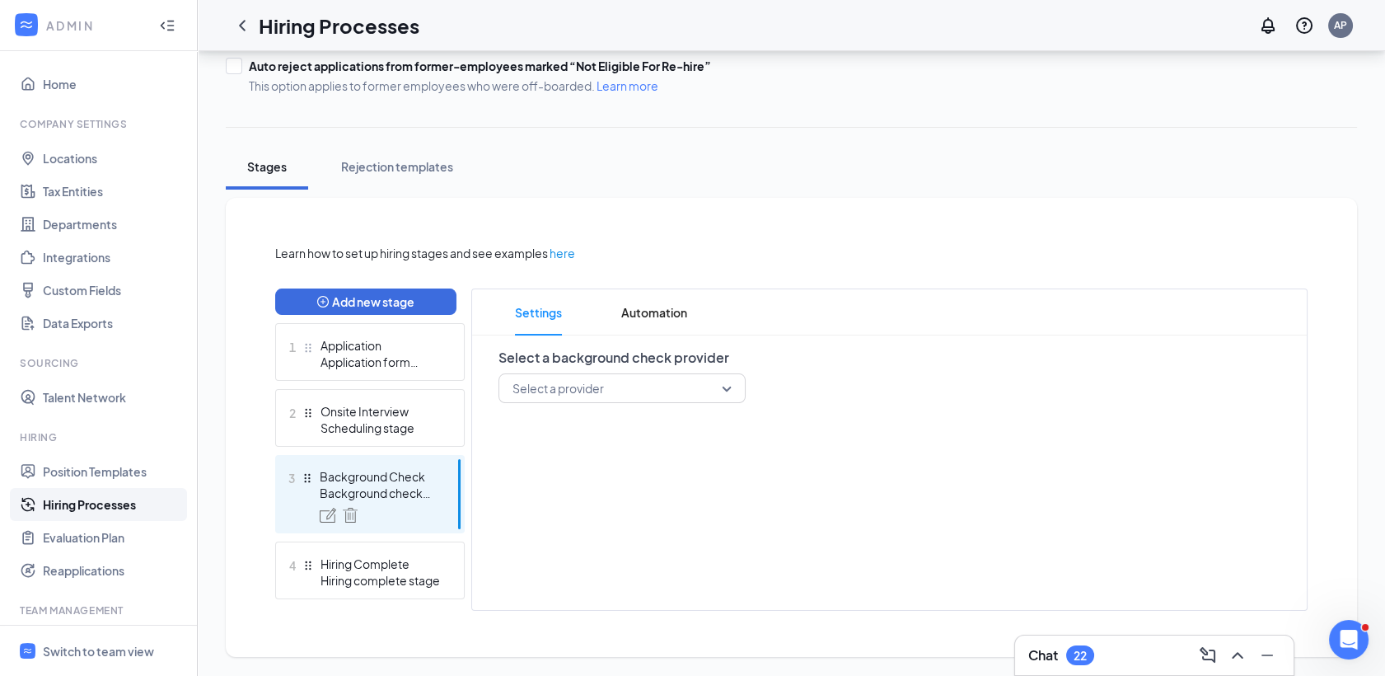
click at [620, 378] on input "search" at bounding box center [616, 388] width 216 height 28
click at [560, 423] on span "Checkr" at bounding box center [621, 432] width 221 height 18
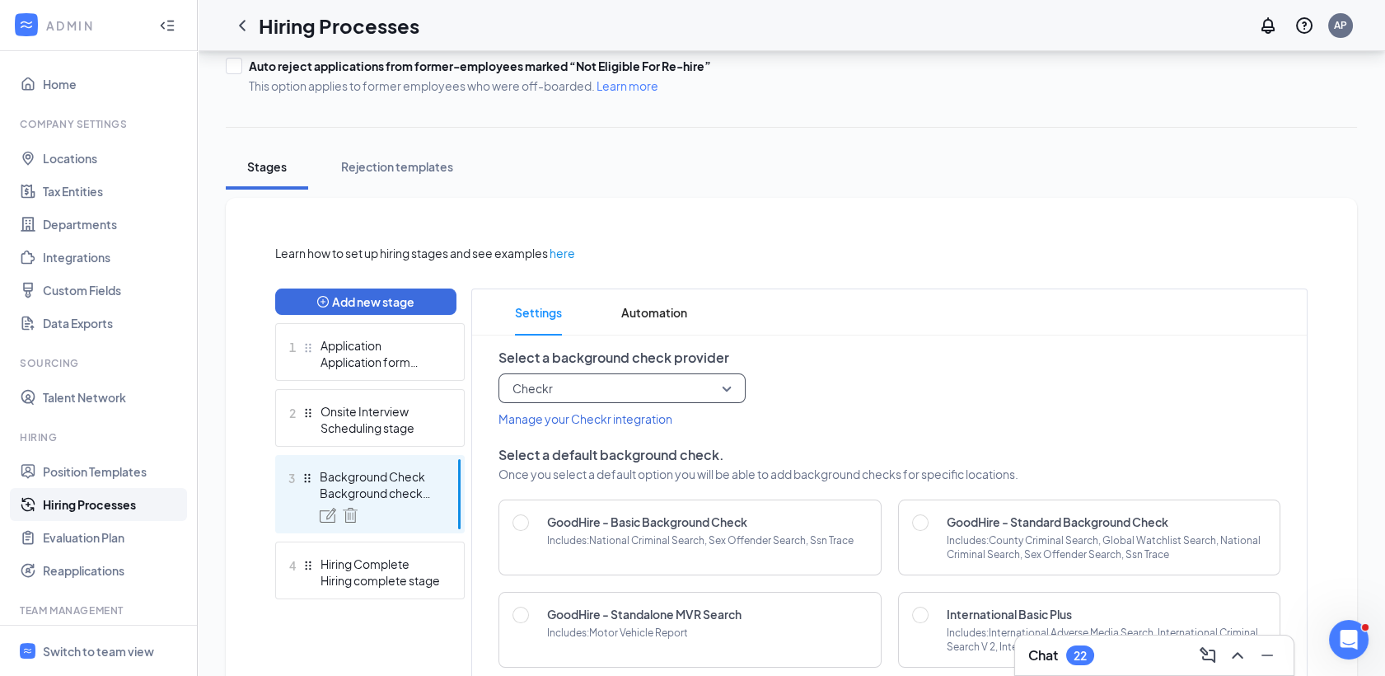
click at [989, 538] on p "Includes: County Criminal Search, Global Watchlist Search, National Criminal Se…" at bounding box center [1107, 547] width 320 height 28
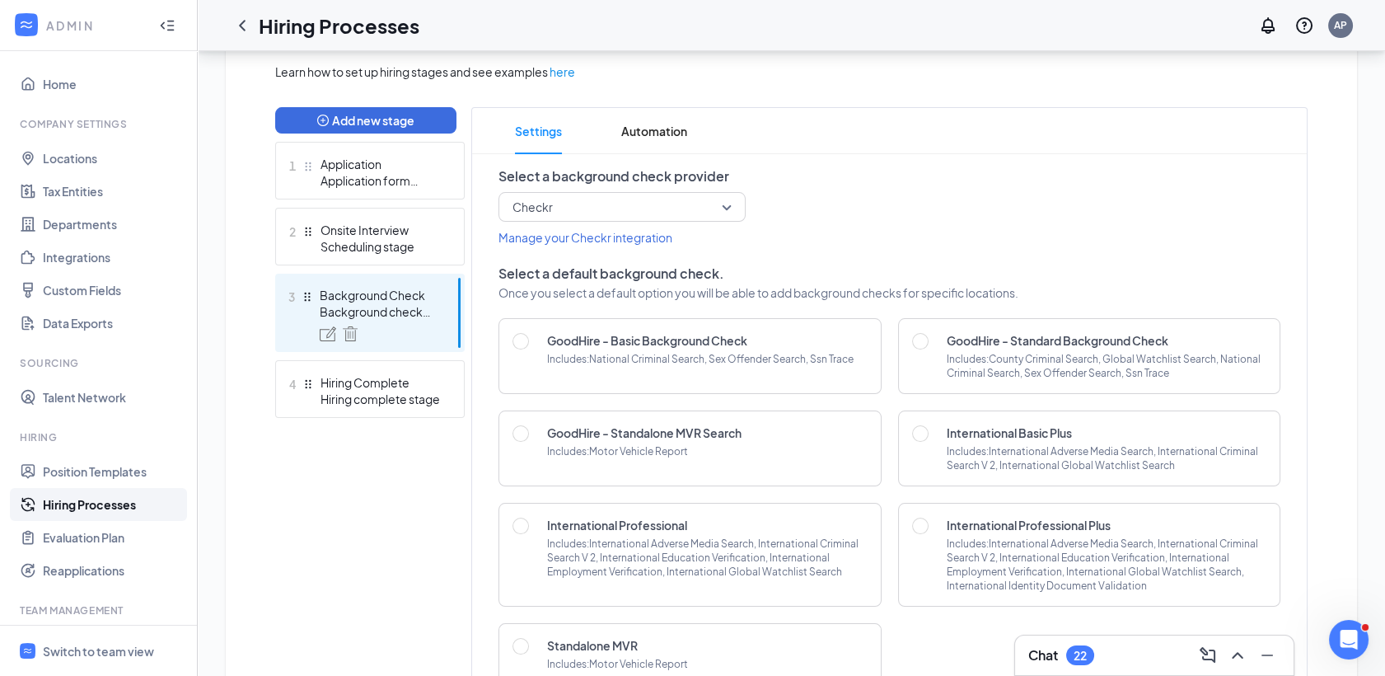
scroll to position [384, 0]
click at [975, 359] on p "Includes: County Criminal Search, Global Watchlist Search, National Criminal Se…" at bounding box center [1107, 364] width 320 height 28
click at [930, 344] on div at bounding box center [923, 354] width 23 height 48
click at [920, 339] on input "radio" at bounding box center [920, 339] width 16 height 16
radio input "true"
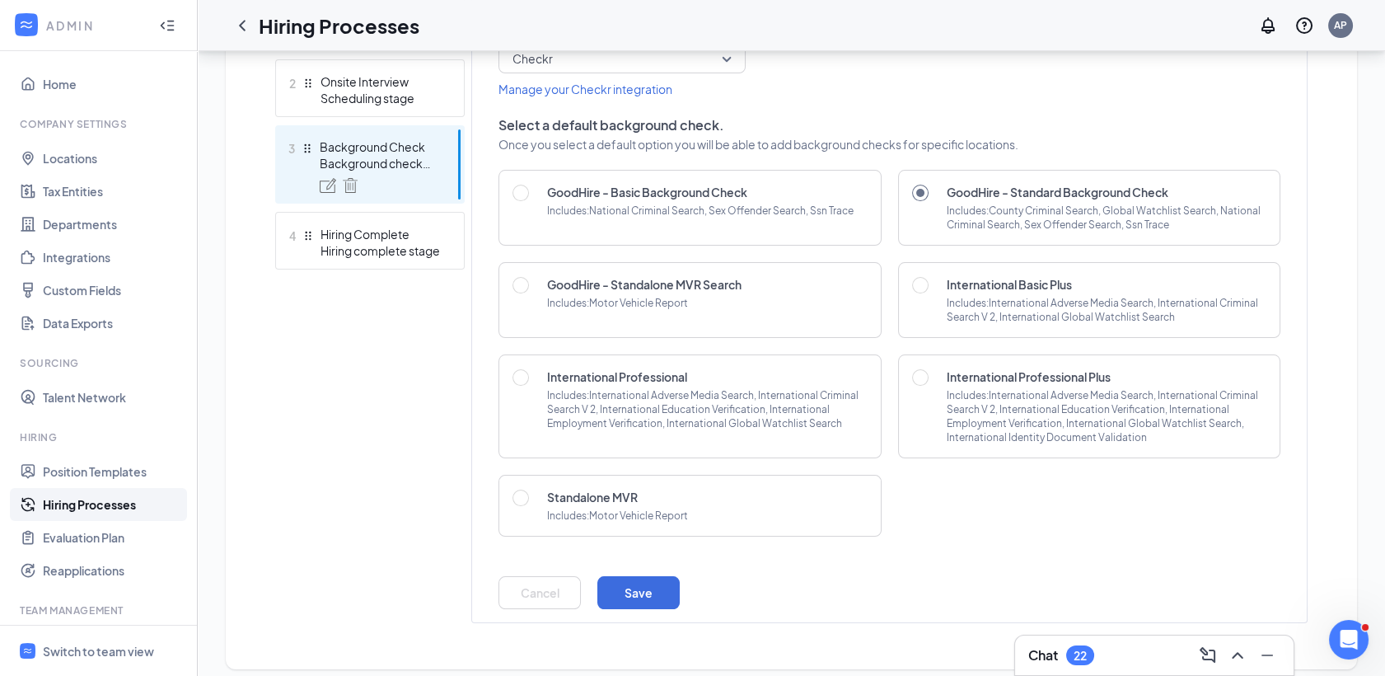
scroll to position [542, 0]
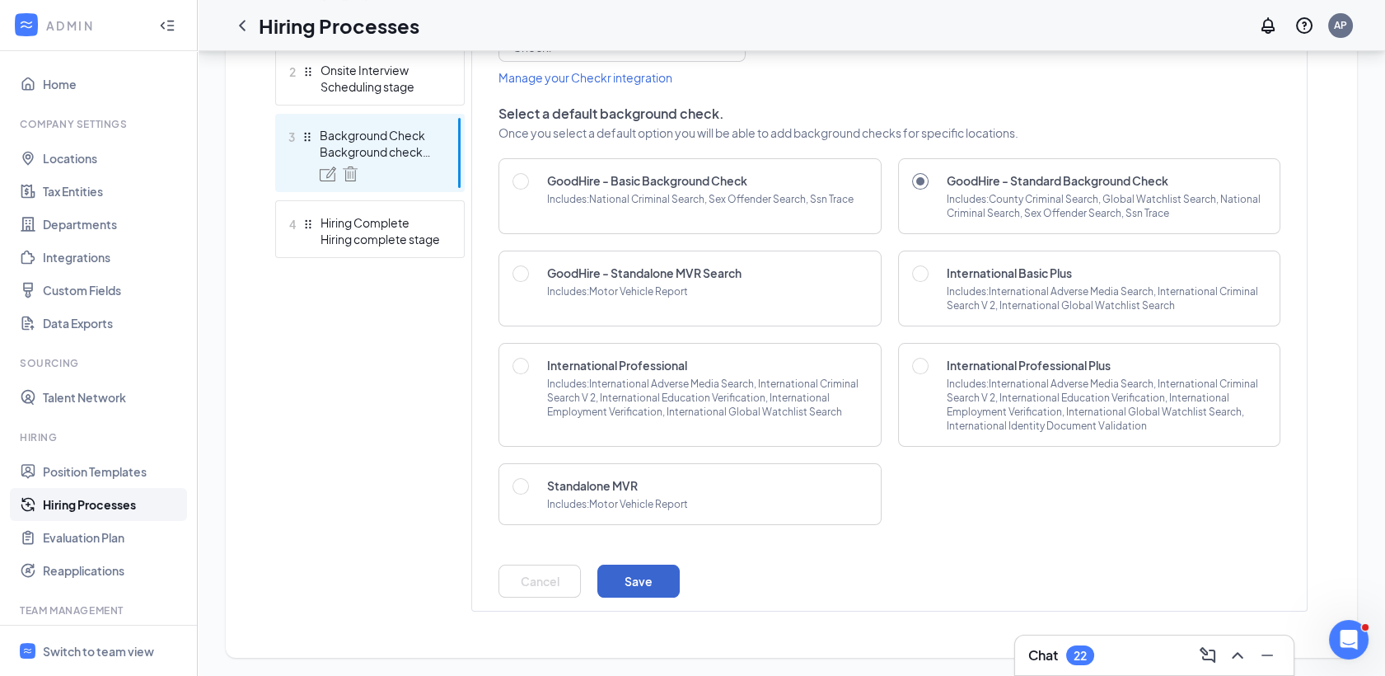
click at [678, 583] on div "Cancel Save" at bounding box center [889, 580] width 782 height 33
click at [650, 582] on button "Save" at bounding box center [638, 580] width 82 height 33
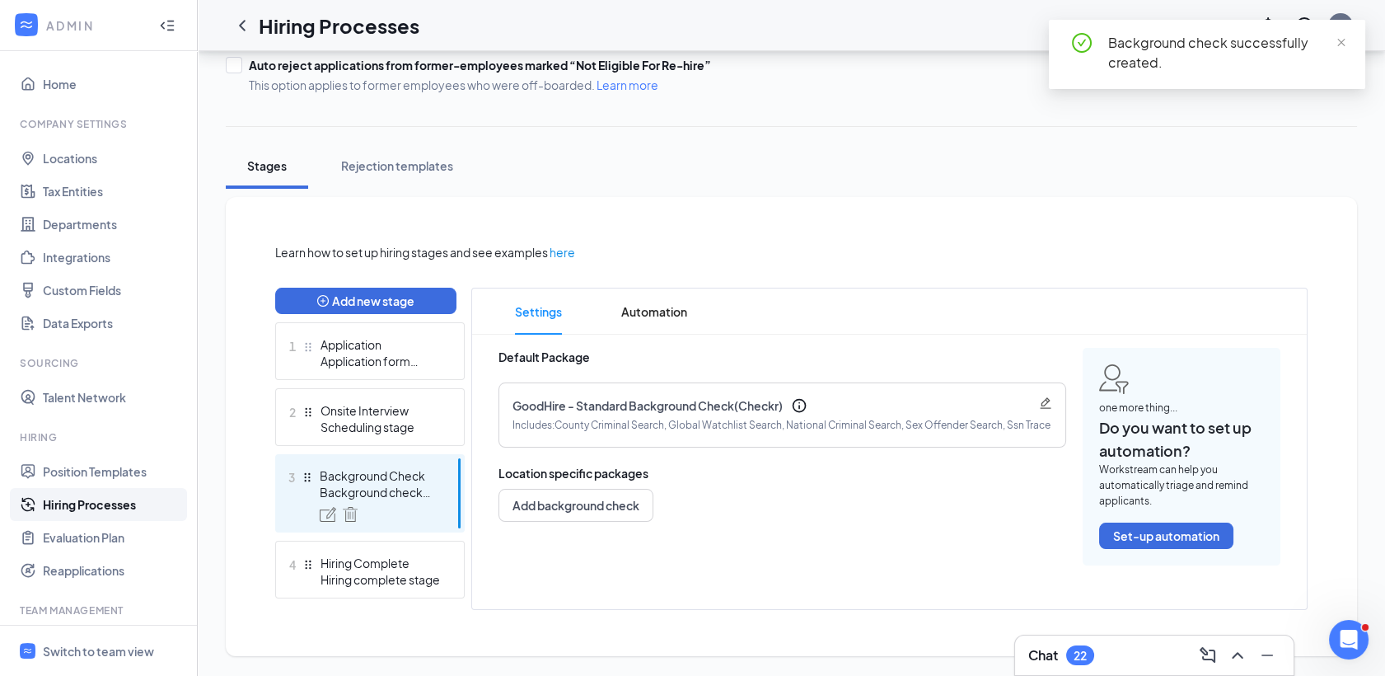
scroll to position [201, 0]
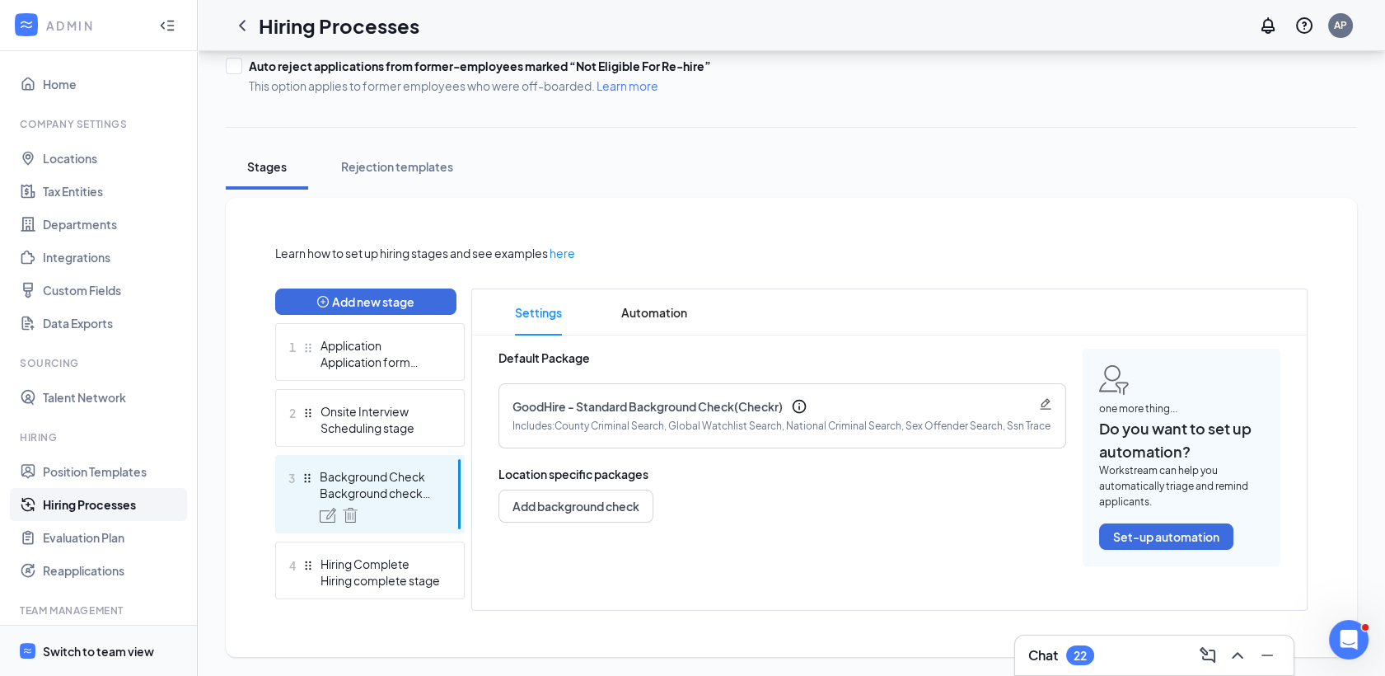
click at [91, 653] on div "Switch to team view" at bounding box center [98, 651] width 111 height 16
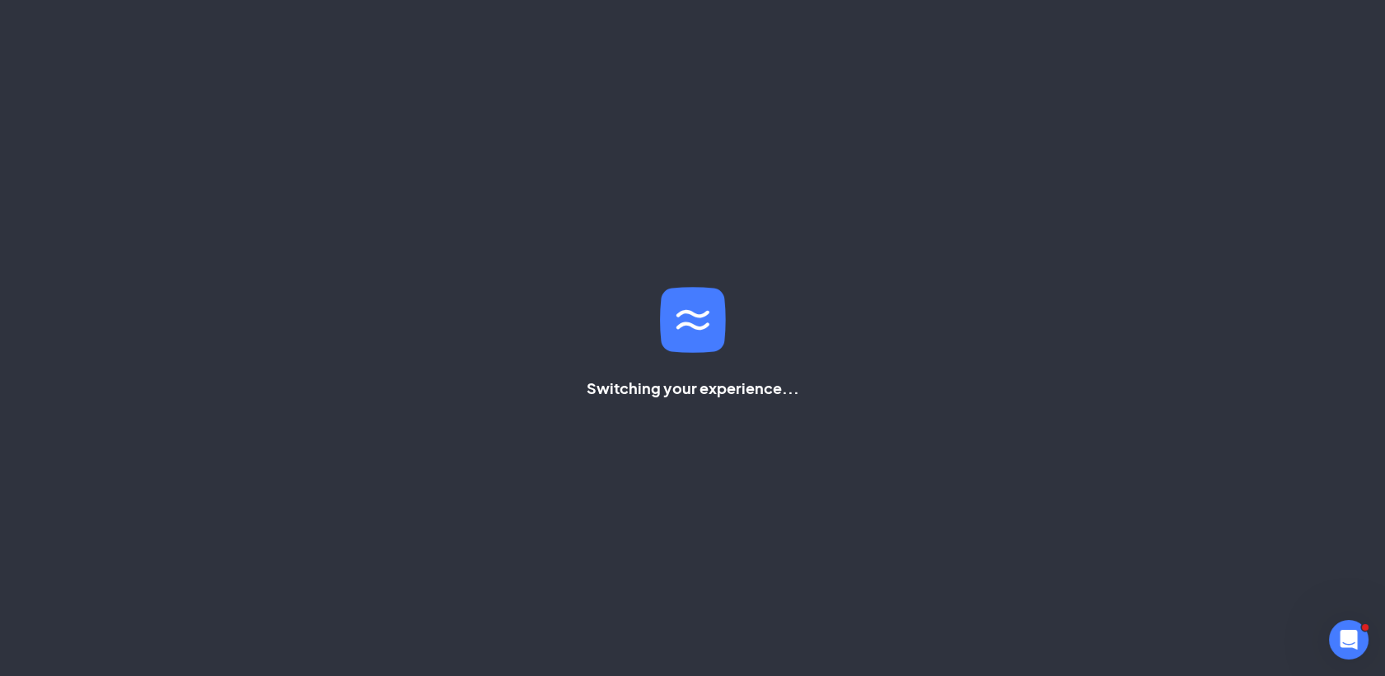
scroll to position [201, 0]
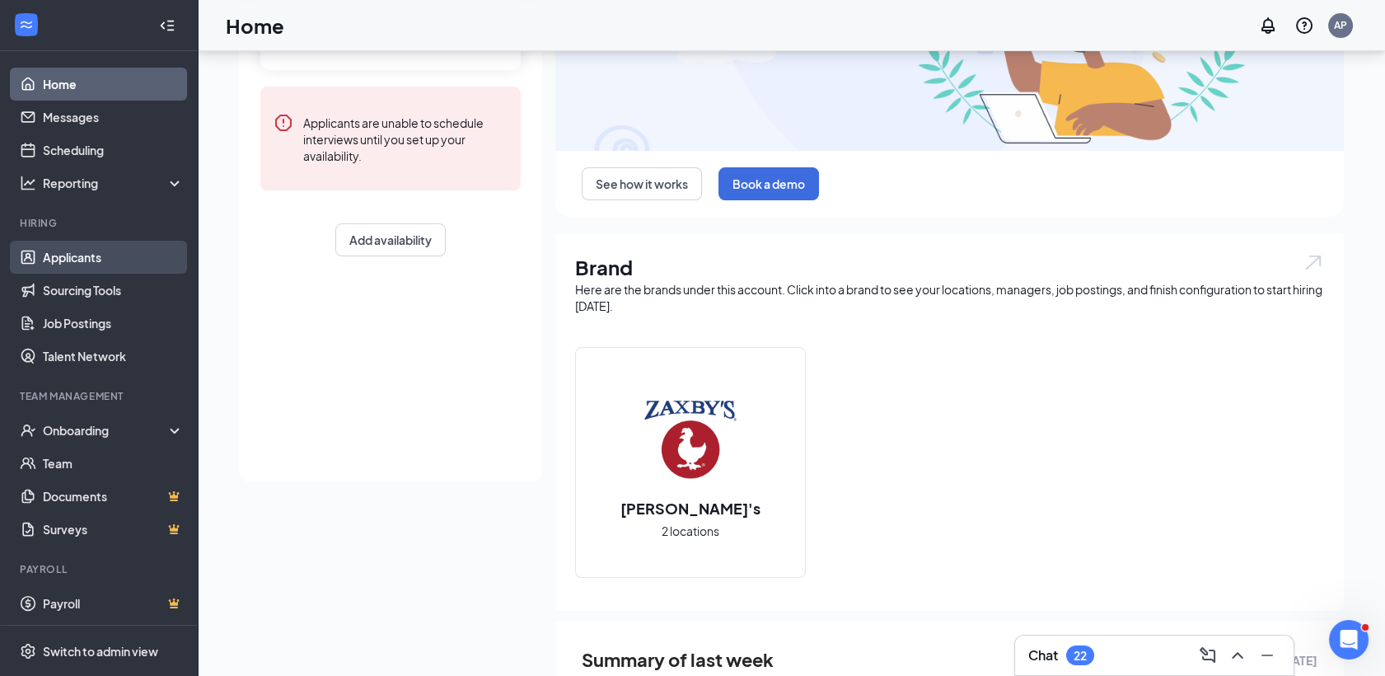
click at [99, 263] on link "Applicants" at bounding box center [113, 257] width 141 height 33
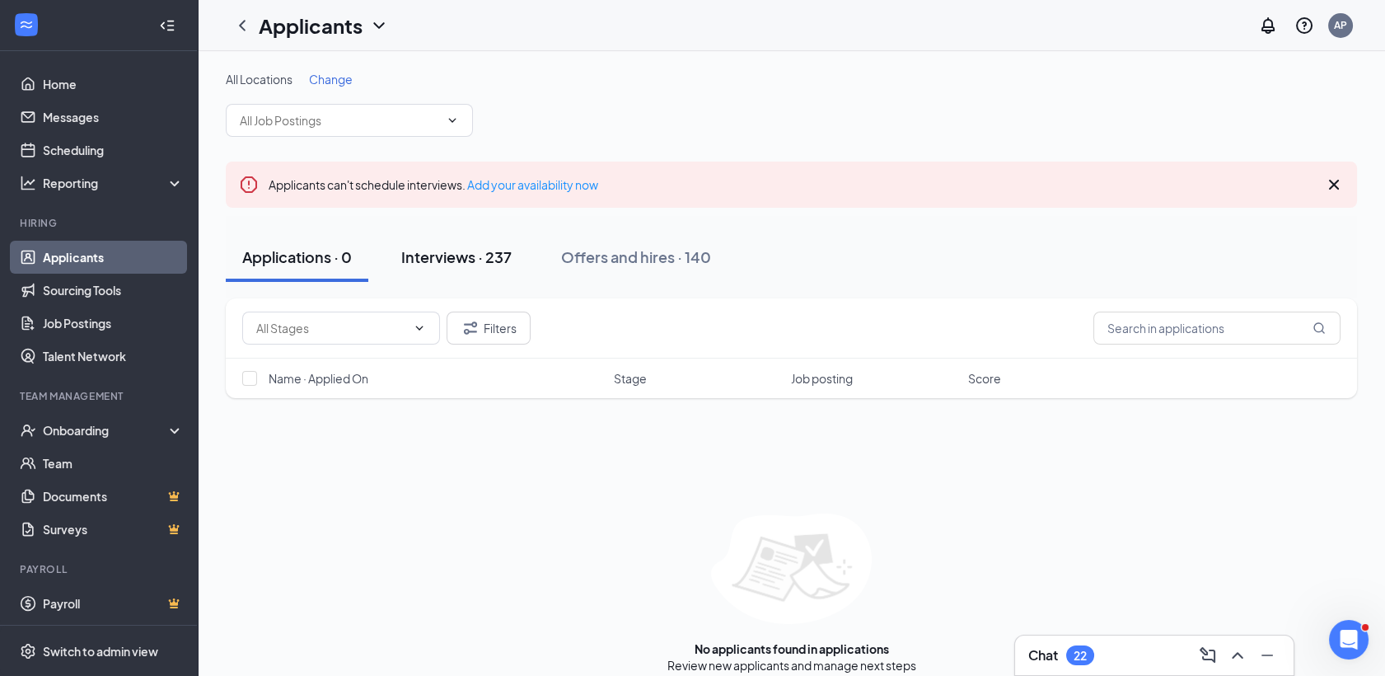
click at [442, 267] on button "Interviews · 237" at bounding box center [456, 256] width 143 height 49
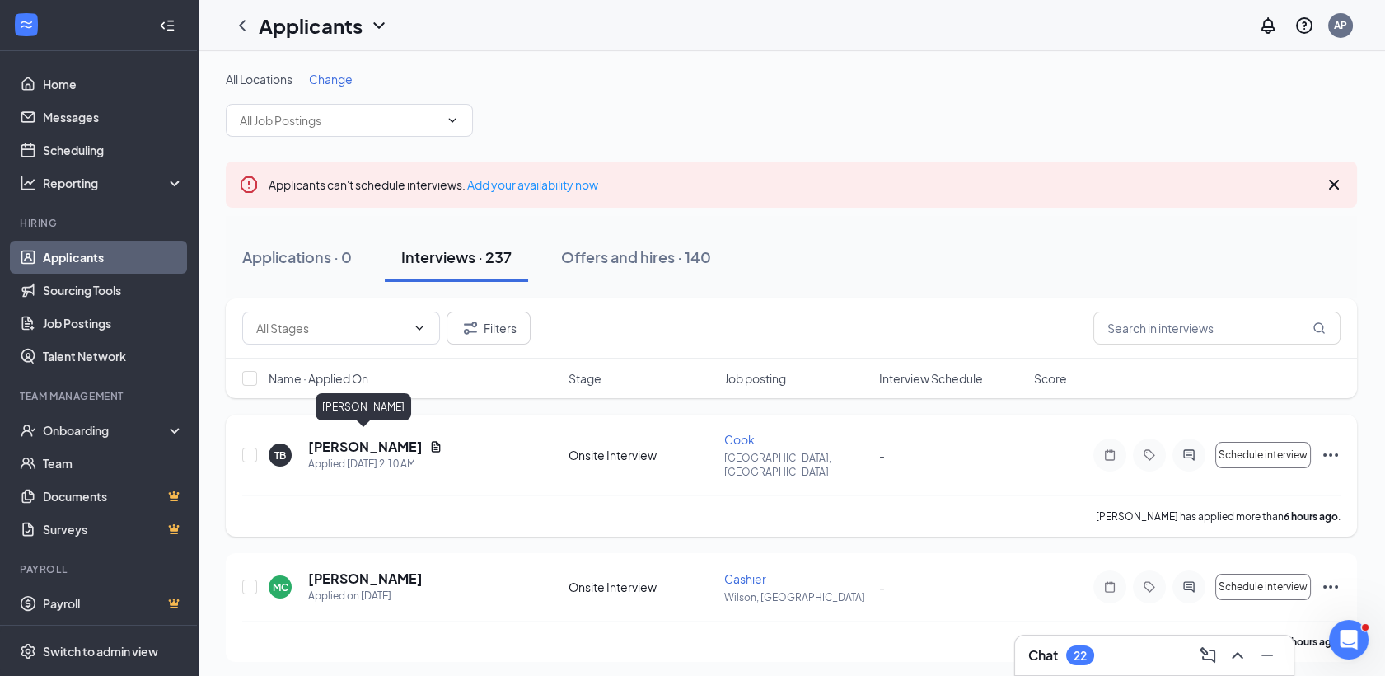
click at [344, 442] on h5 "[PERSON_NAME]" at bounding box center [365, 446] width 115 height 18
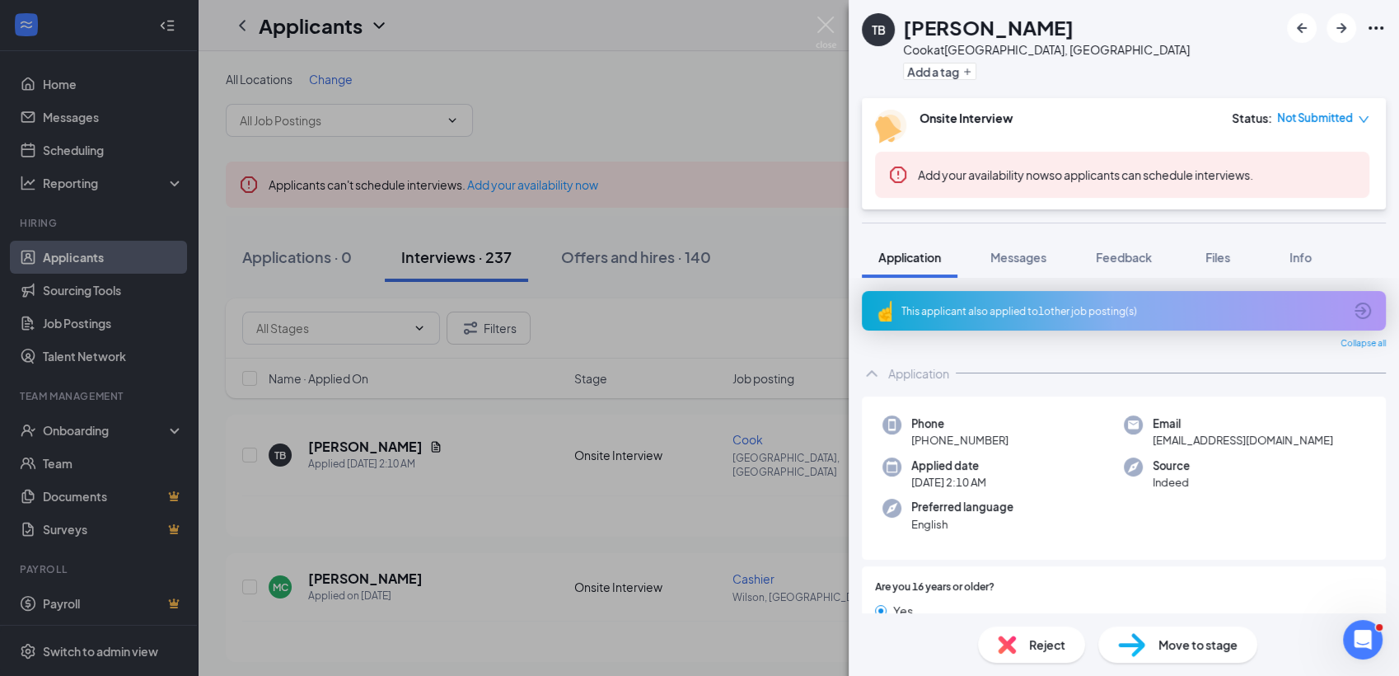
click at [1167, 644] on span "Move to stage" at bounding box center [1197, 644] width 79 height 18
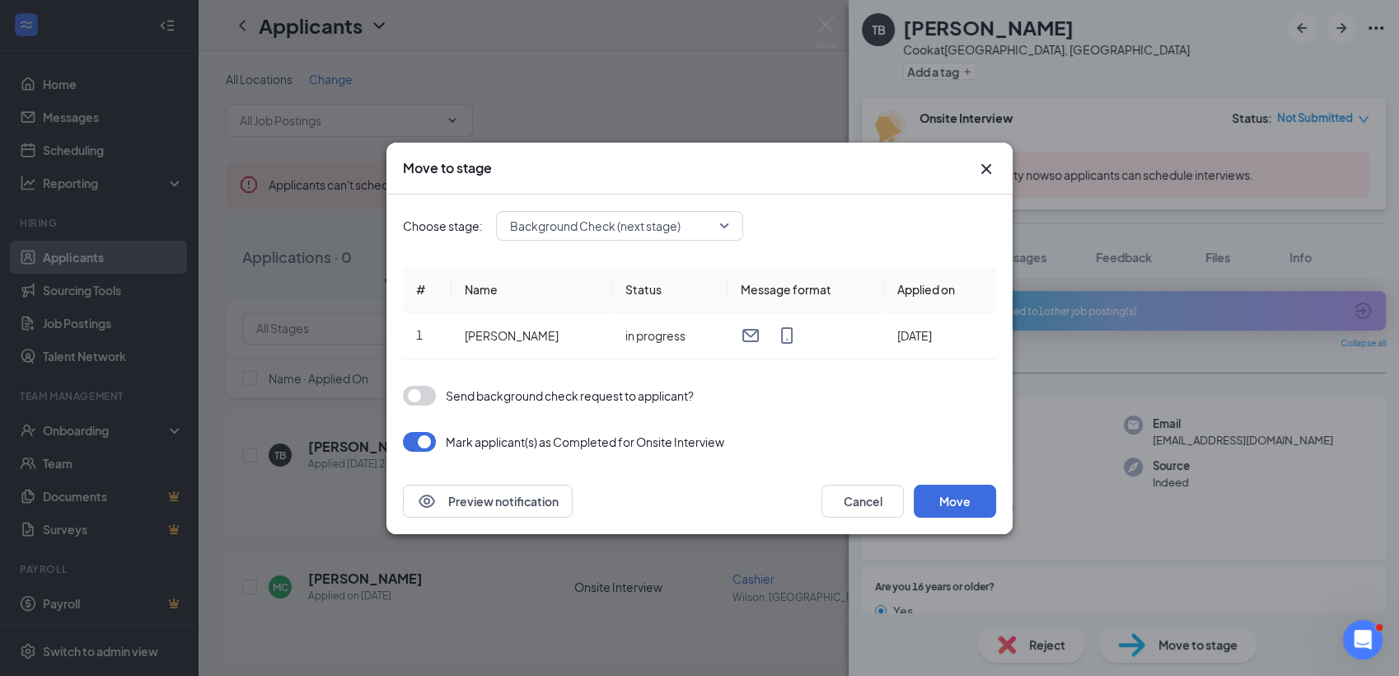
click at [978, 168] on icon "Cross" at bounding box center [986, 169] width 20 height 20
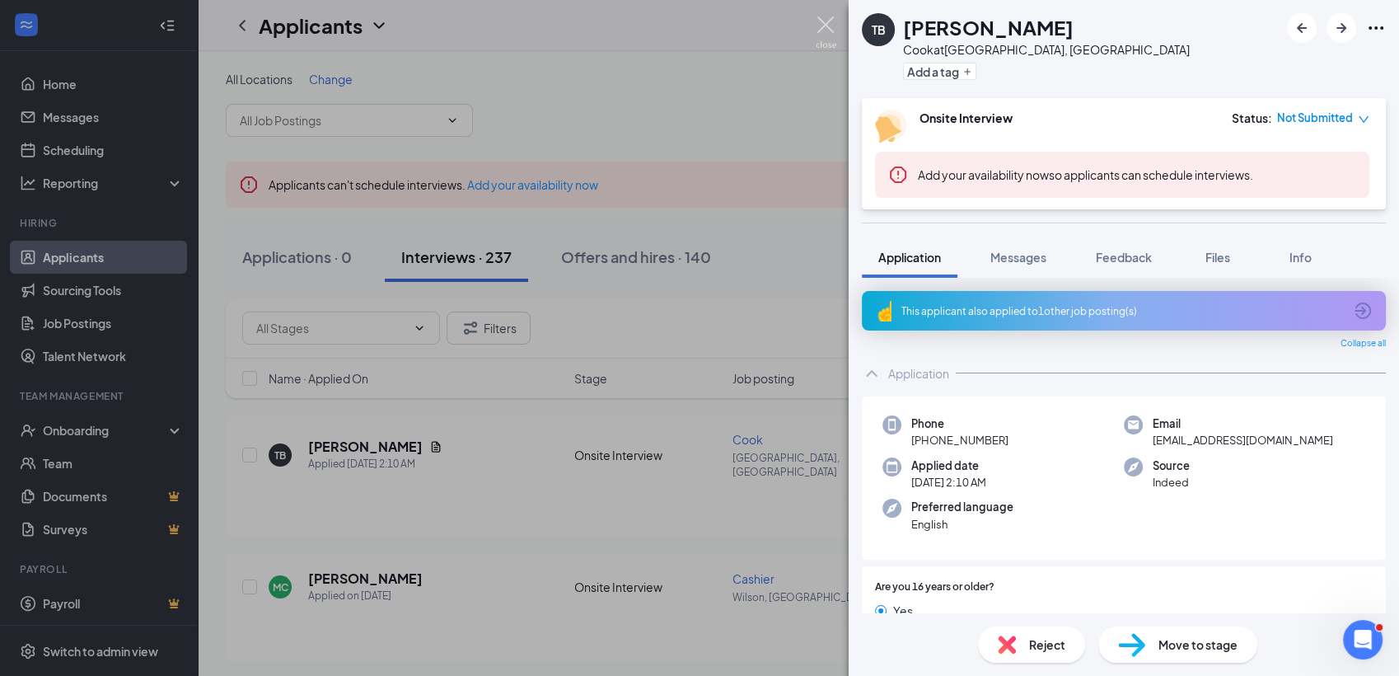
click at [830, 30] on img at bounding box center [826, 32] width 21 height 32
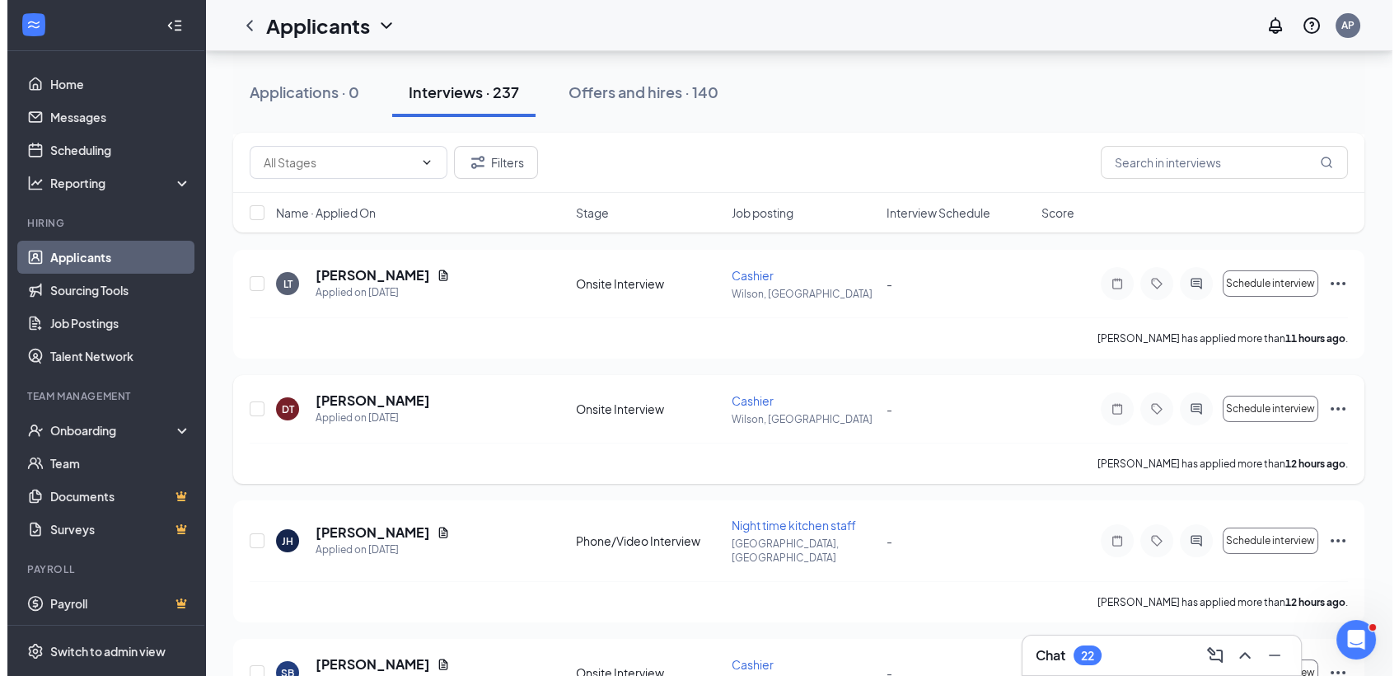
scroll to position [457, 0]
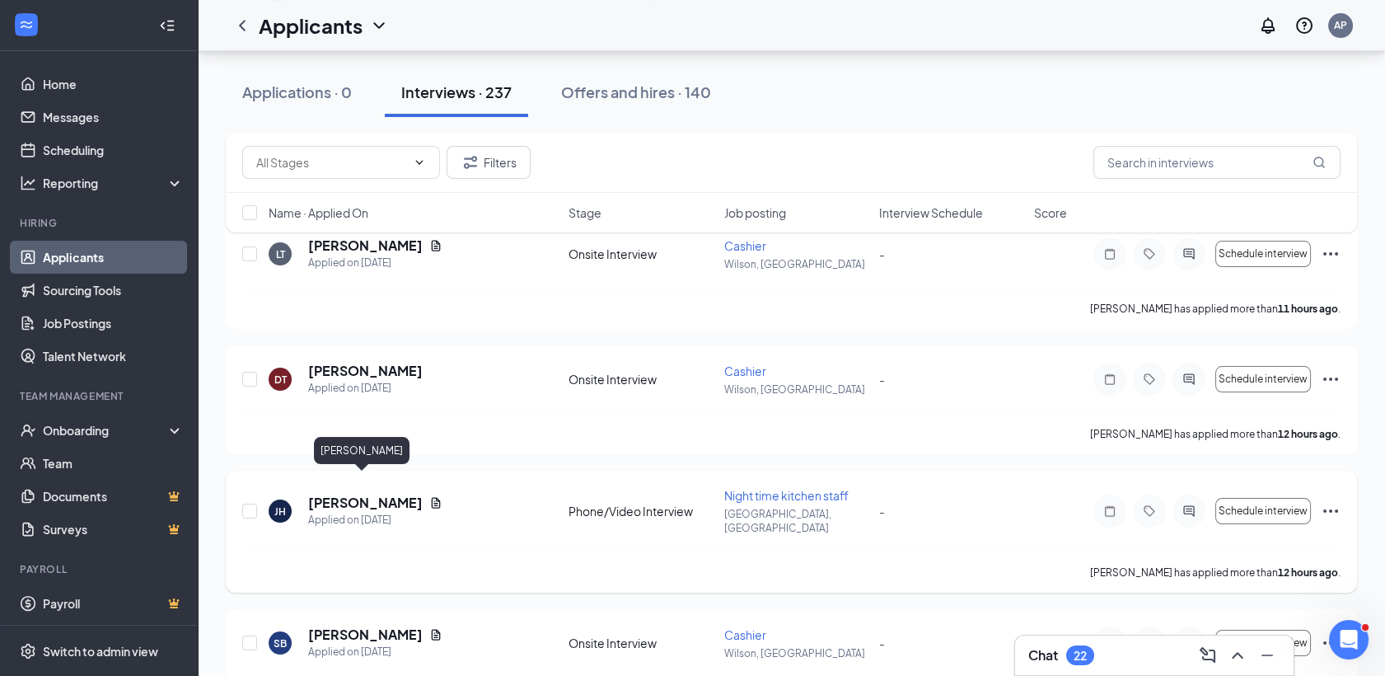
click at [383, 494] on h5 "[PERSON_NAME]" at bounding box center [365, 503] width 115 height 18
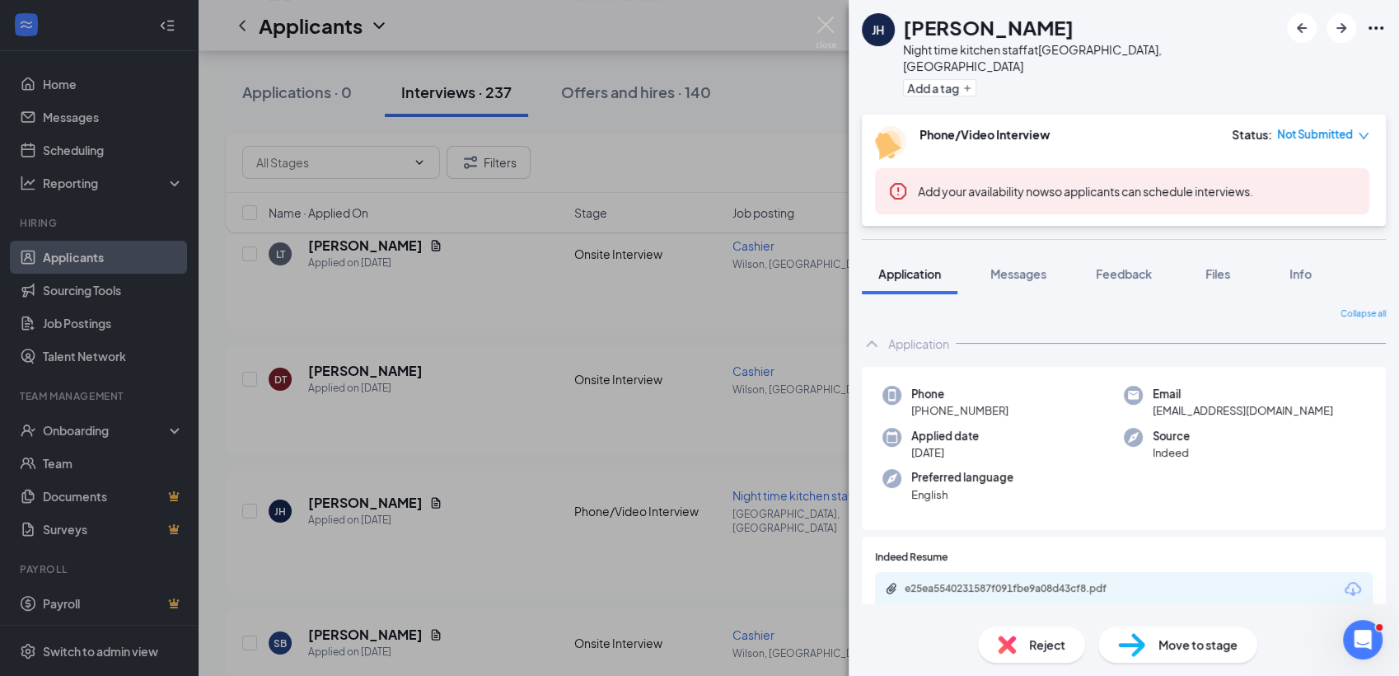
click at [1172, 643] on span "Move to stage" at bounding box center [1197, 644] width 79 height 18
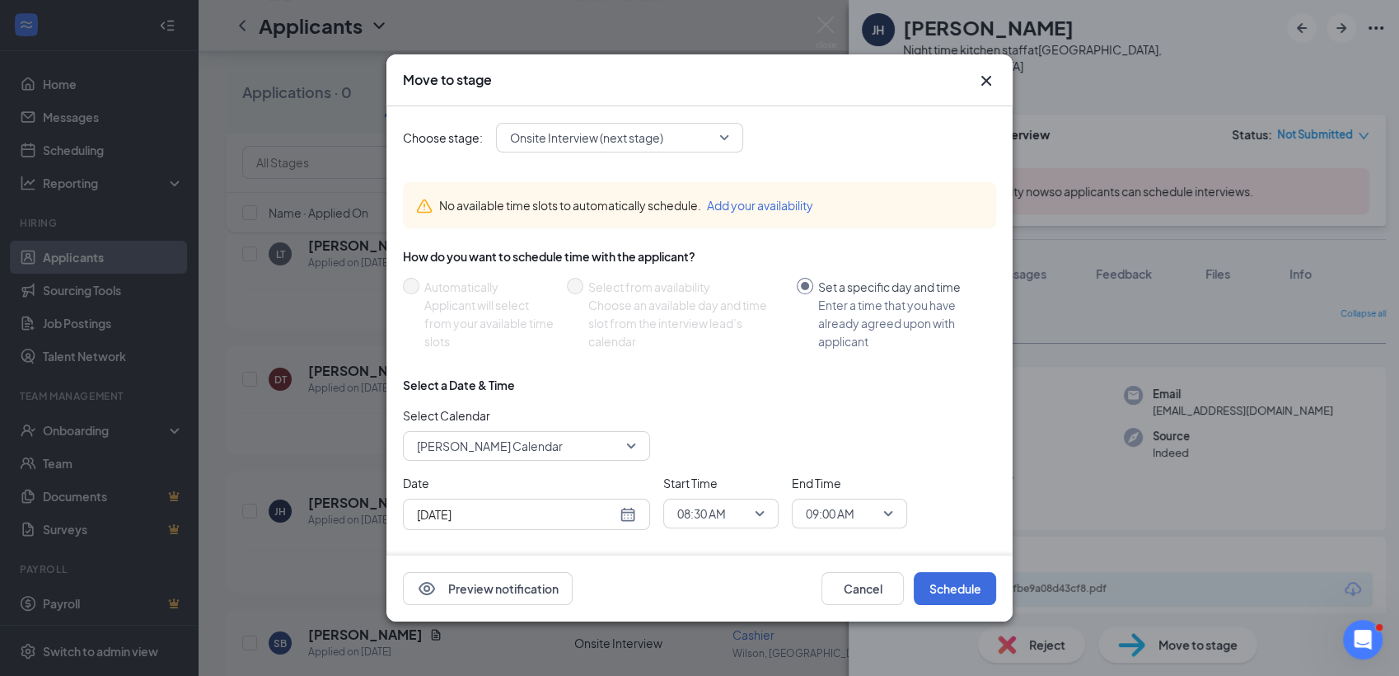
click at [683, 121] on div "Choose stage: Onsite Interview (next stage) No available time slots to automati…" at bounding box center [699, 362] width 593 height 512
click at [683, 125] on span "Onsite Interview (next stage)" at bounding box center [612, 137] width 204 height 25
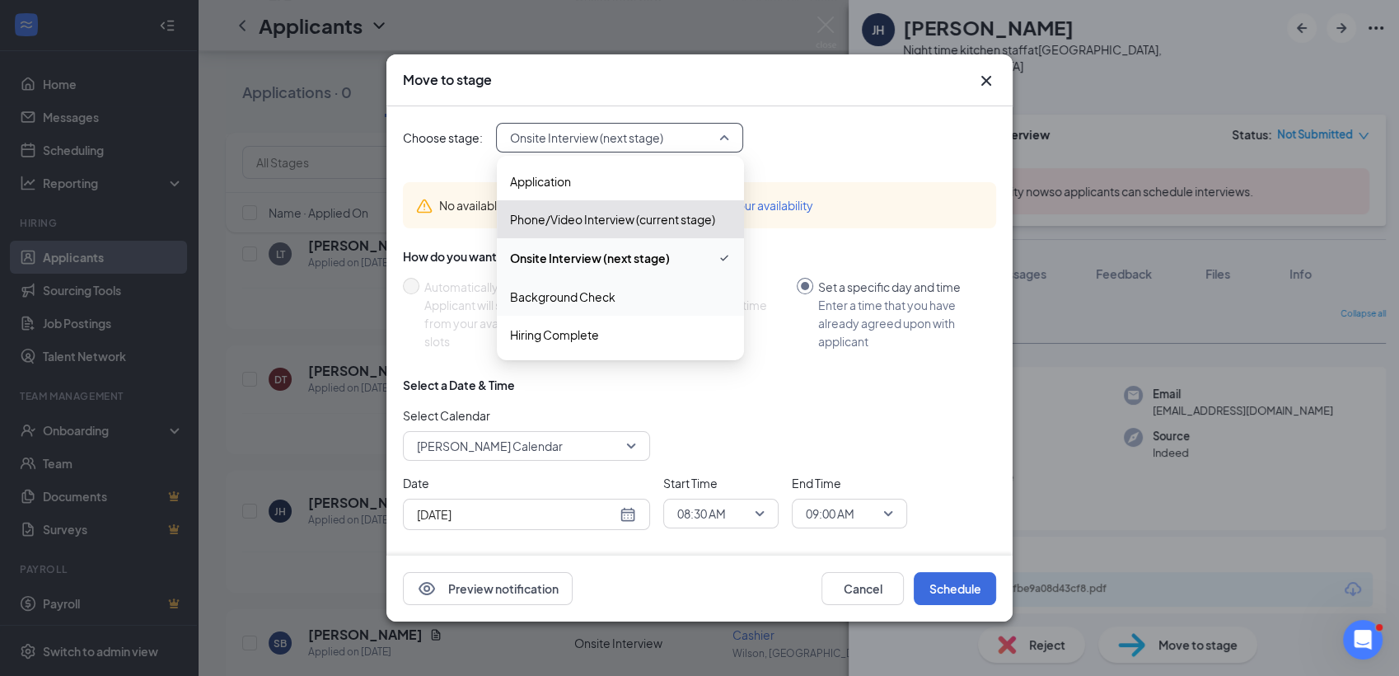
click at [567, 293] on span "Background Check" at bounding box center [562, 297] width 105 height 18
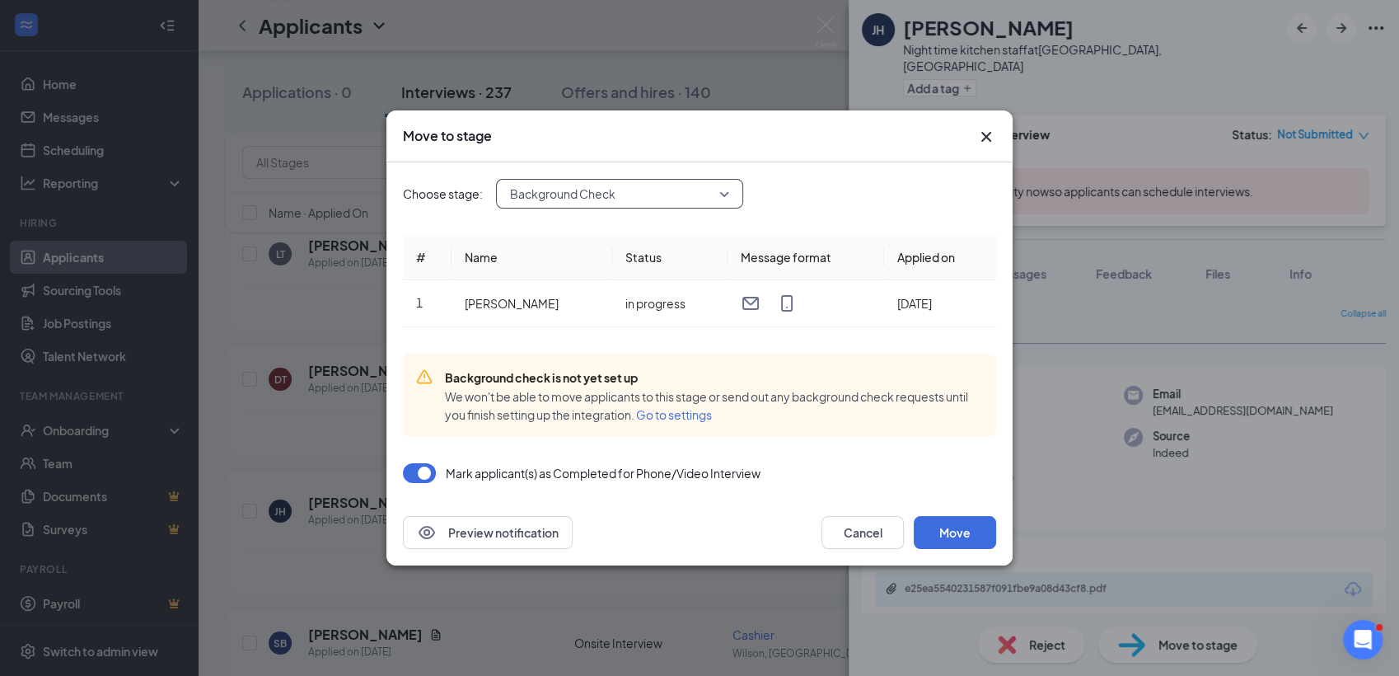
click at [652, 419] on span "Go to settings" at bounding box center [674, 414] width 76 height 15
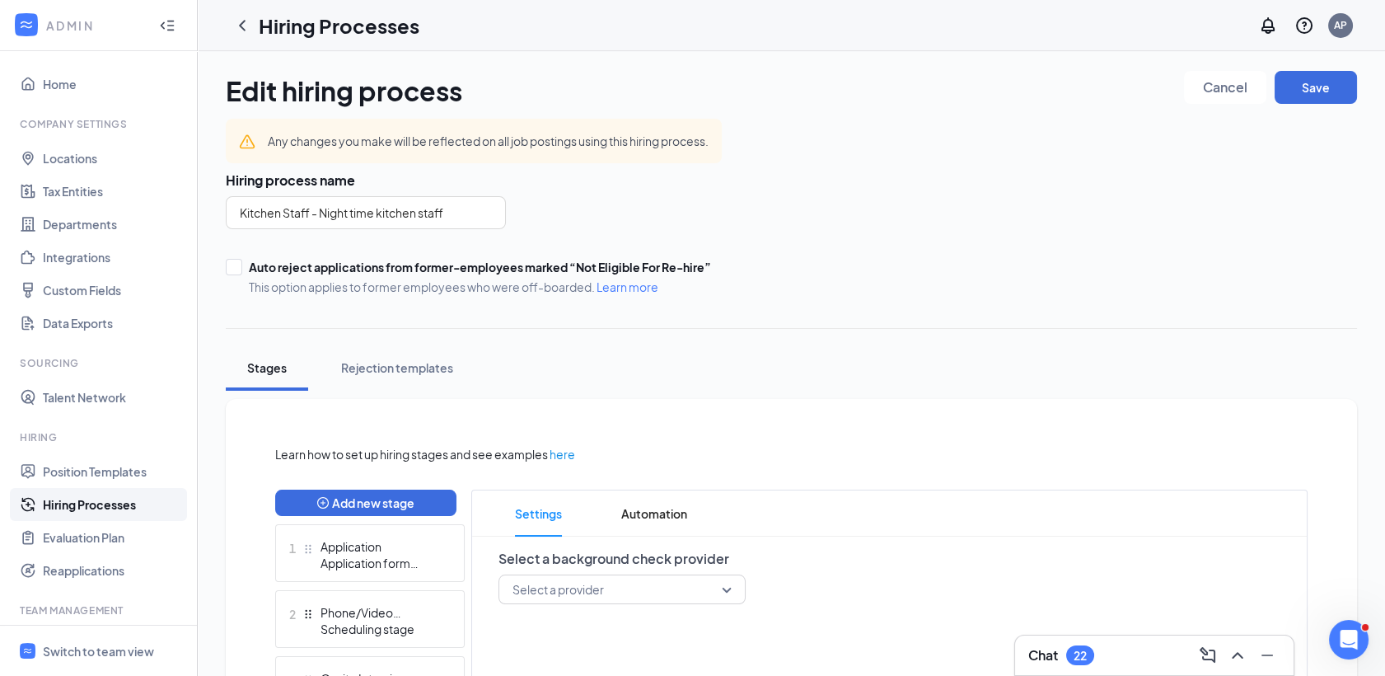
click at [656, 592] on input "search" at bounding box center [616, 589] width 216 height 28
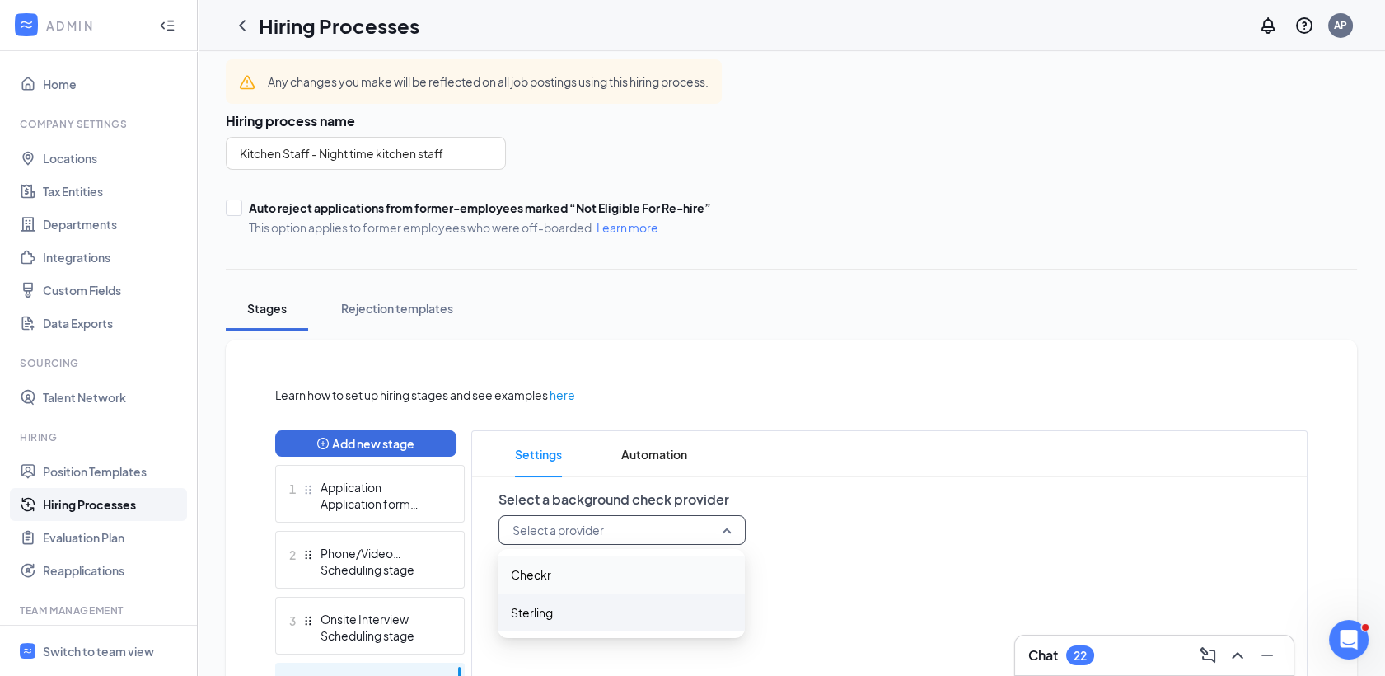
scroll to position [91, 0]
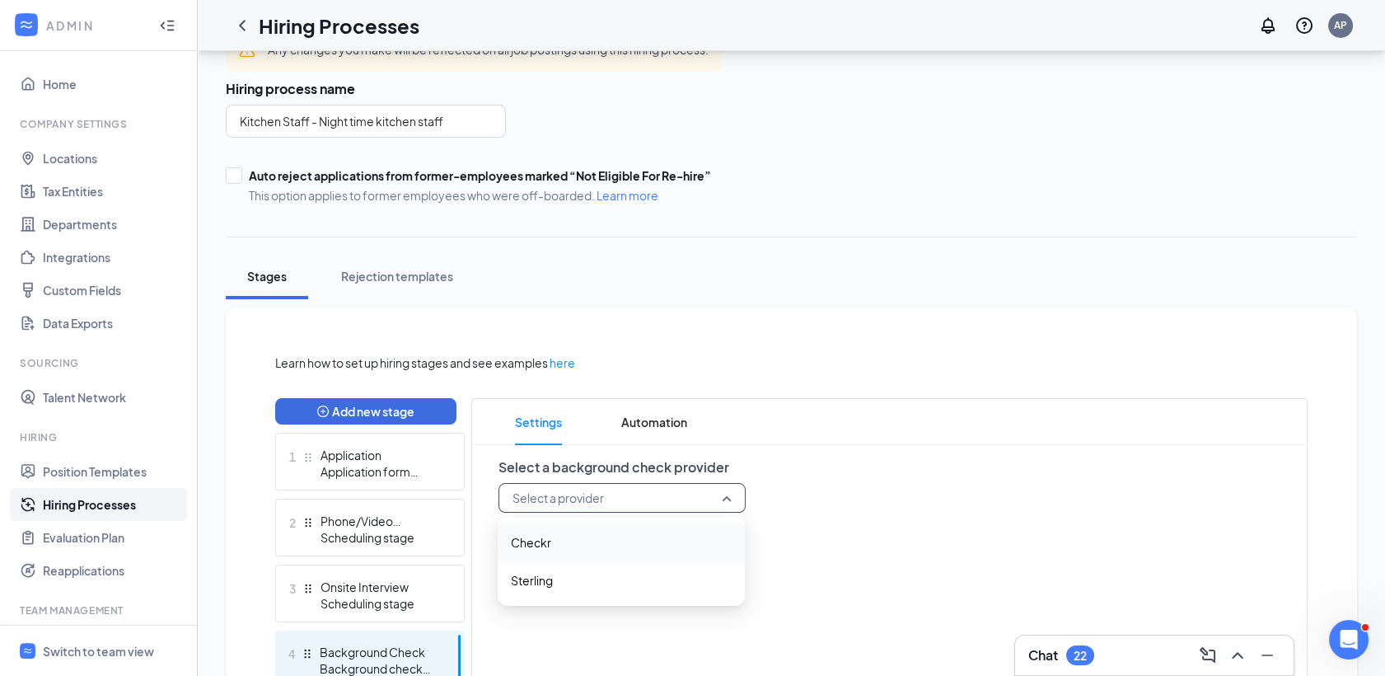
click at [575, 540] on span "Checkr" at bounding box center [621, 542] width 221 height 18
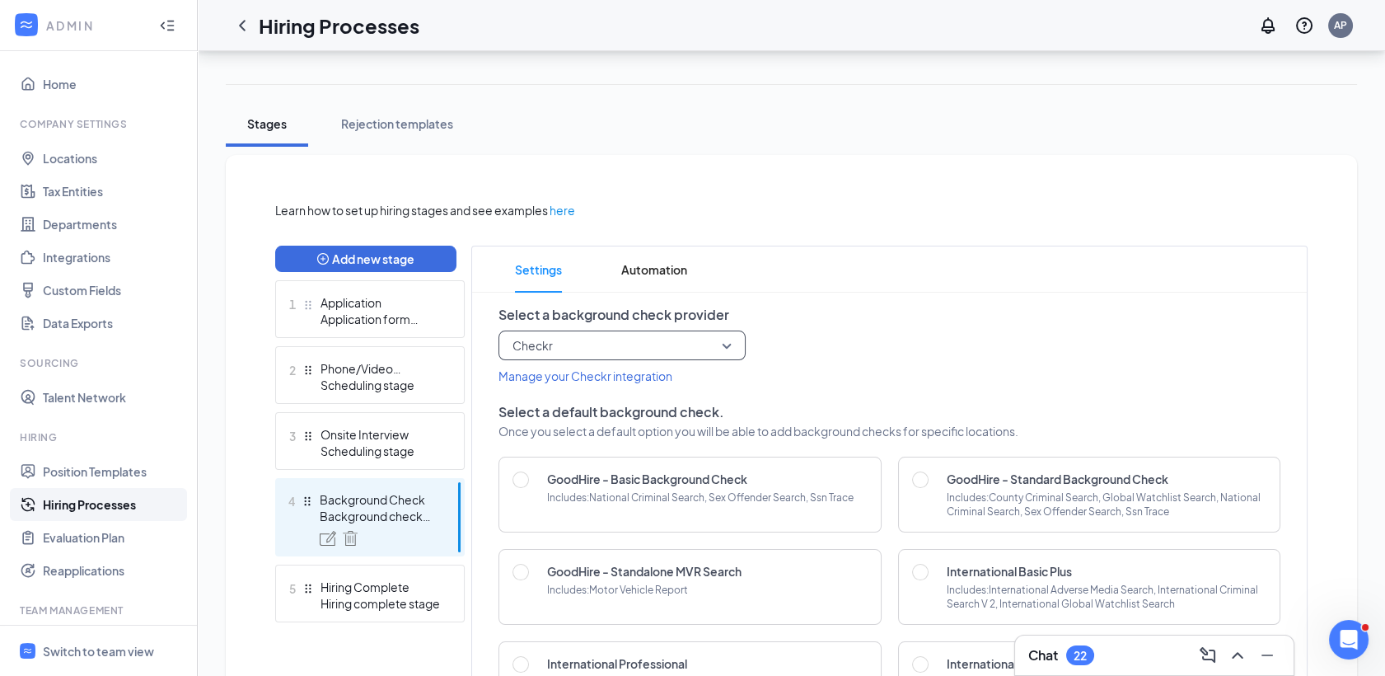
scroll to position [366, 0]
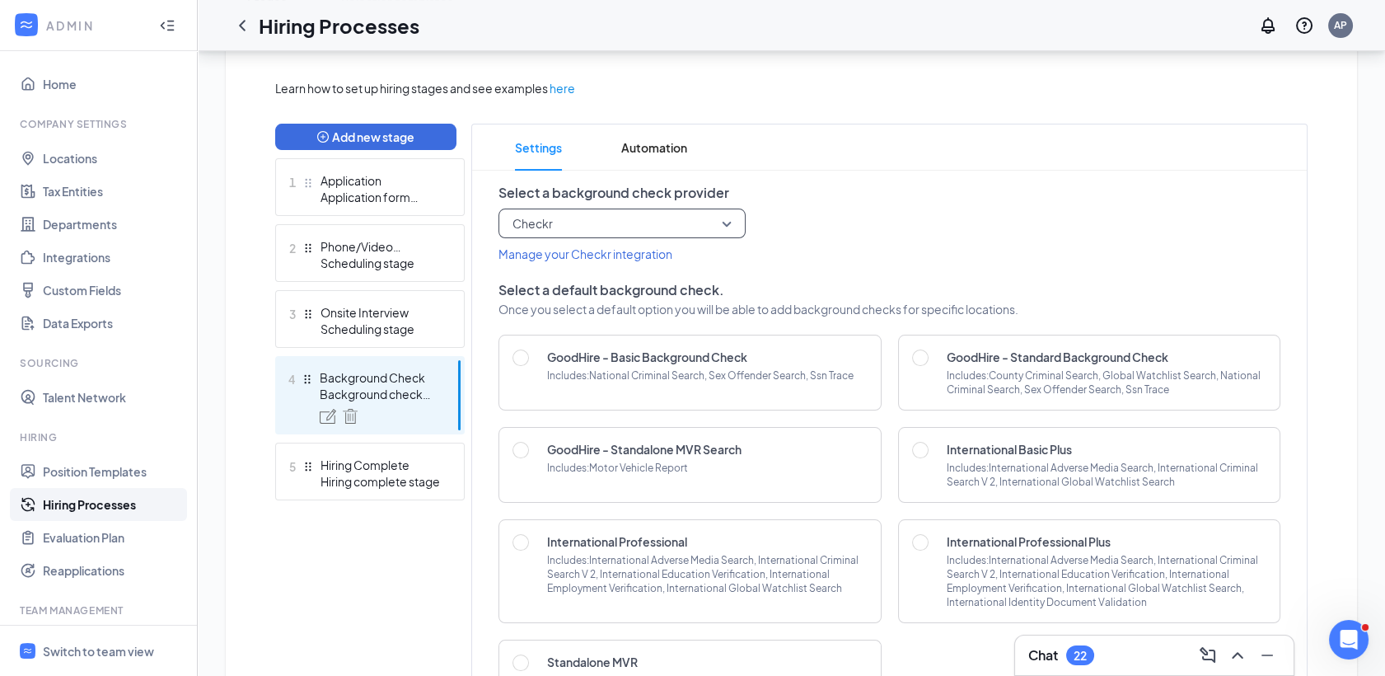
click at [966, 370] on p "Includes: County Criminal Search, Global Watchlist Search, National Criminal Se…" at bounding box center [1107, 382] width 320 height 28
click at [936, 351] on div "GoodHire - Standard Background Check Includes: County Criminal Search, Global W…" at bounding box center [1089, 373] width 383 height 76
click at [929, 357] on div at bounding box center [923, 373] width 23 height 48
click at [928, 370] on div at bounding box center [923, 373] width 23 height 48
click at [922, 357] on input "radio" at bounding box center [920, 357] width 16 height 16
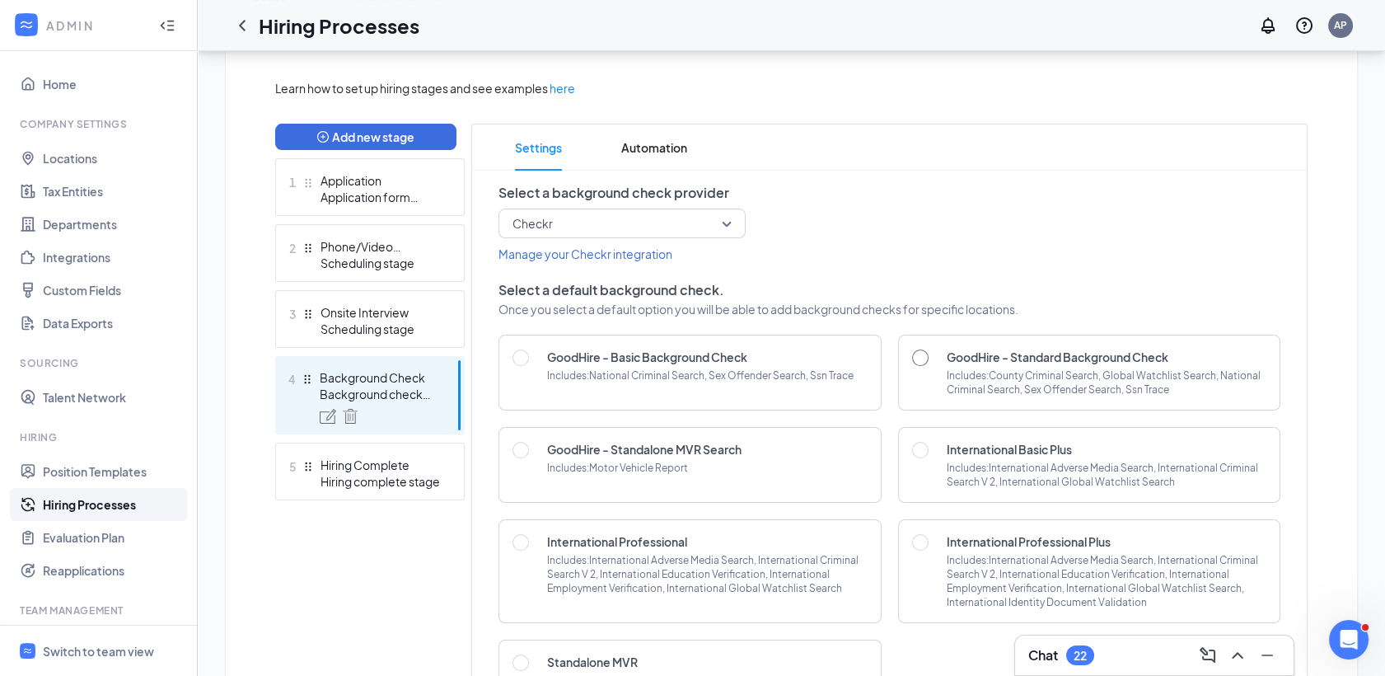
radio input "true"
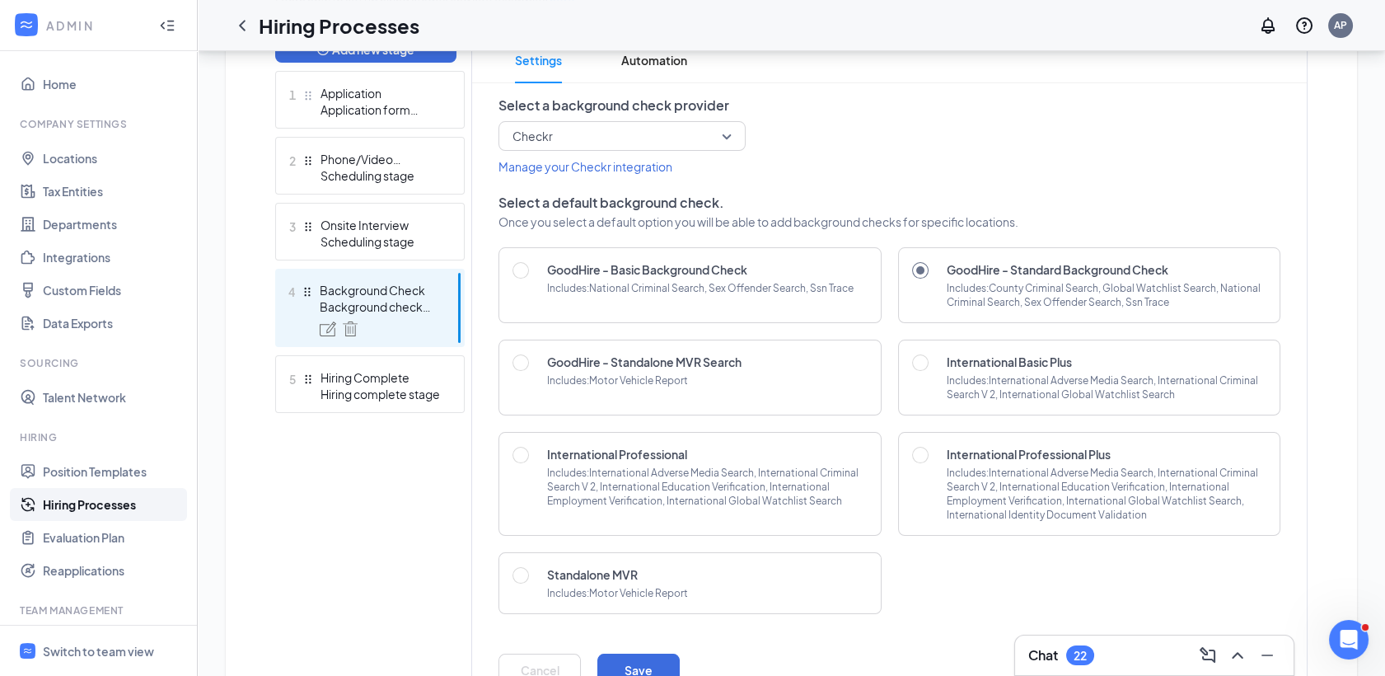
scroll to position [542, 0]
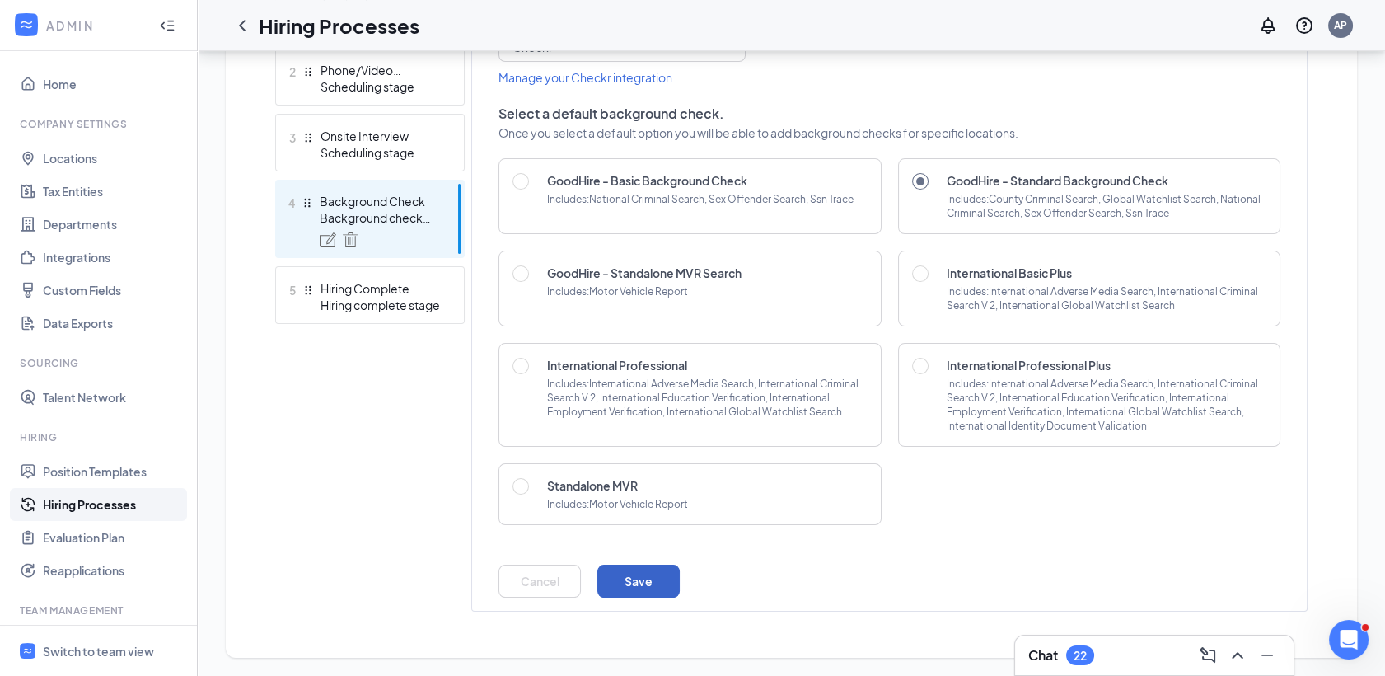
click at [637, 578] on button "Save" at bounding box center [638, 580] width 82 height 33
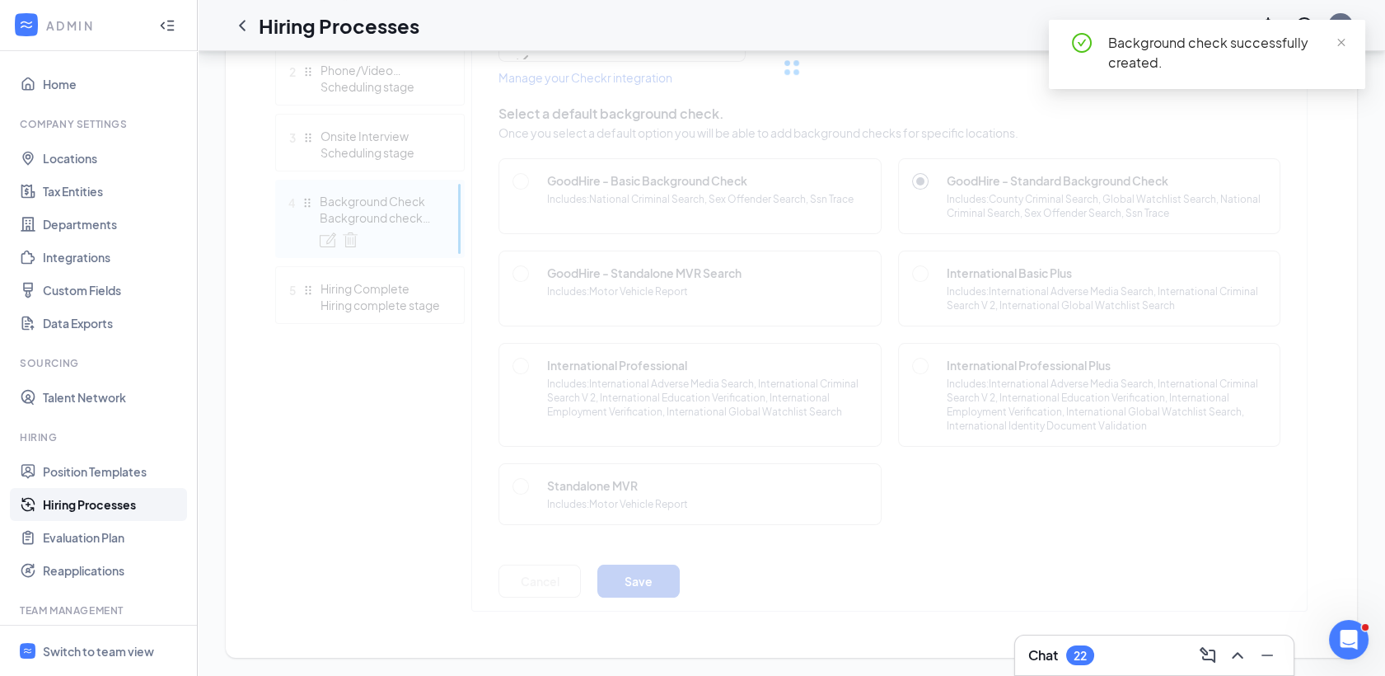
scroll to position [267, 0]
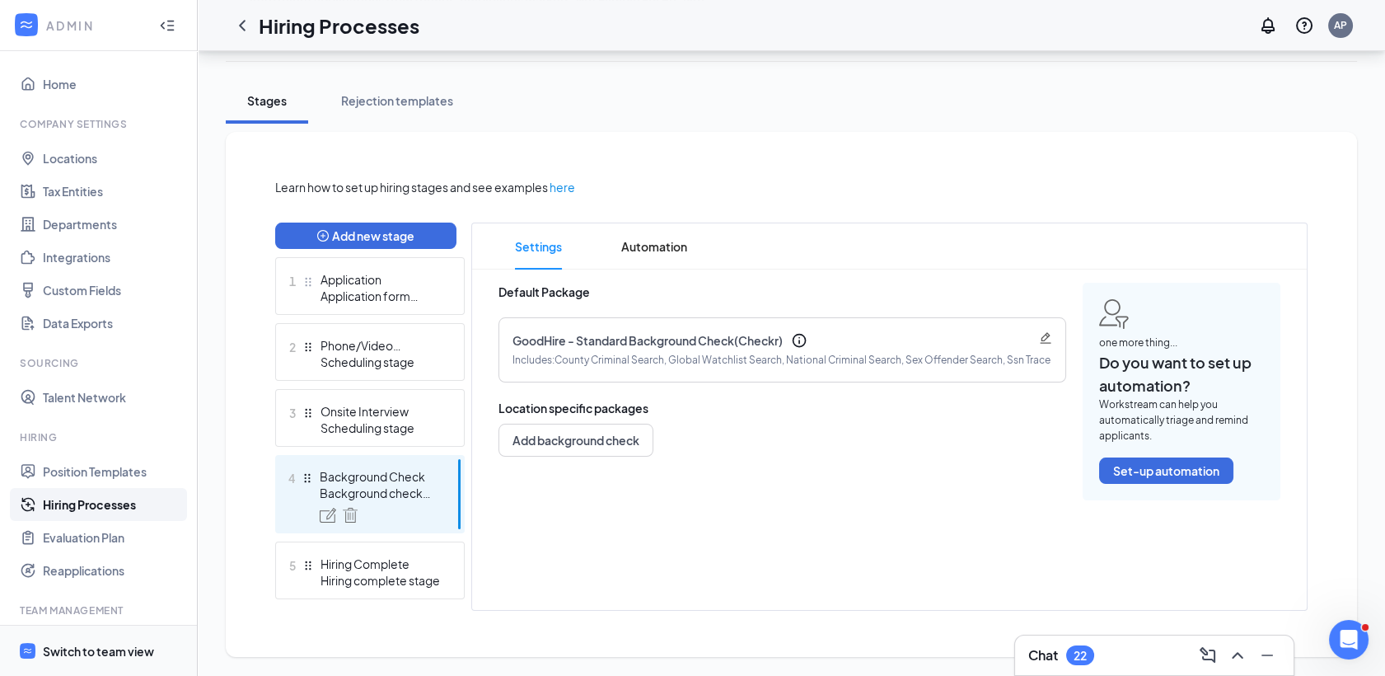
click at [94, 649] on div "Switch to team view" at bounding box center [98, 651] width 111 height 16
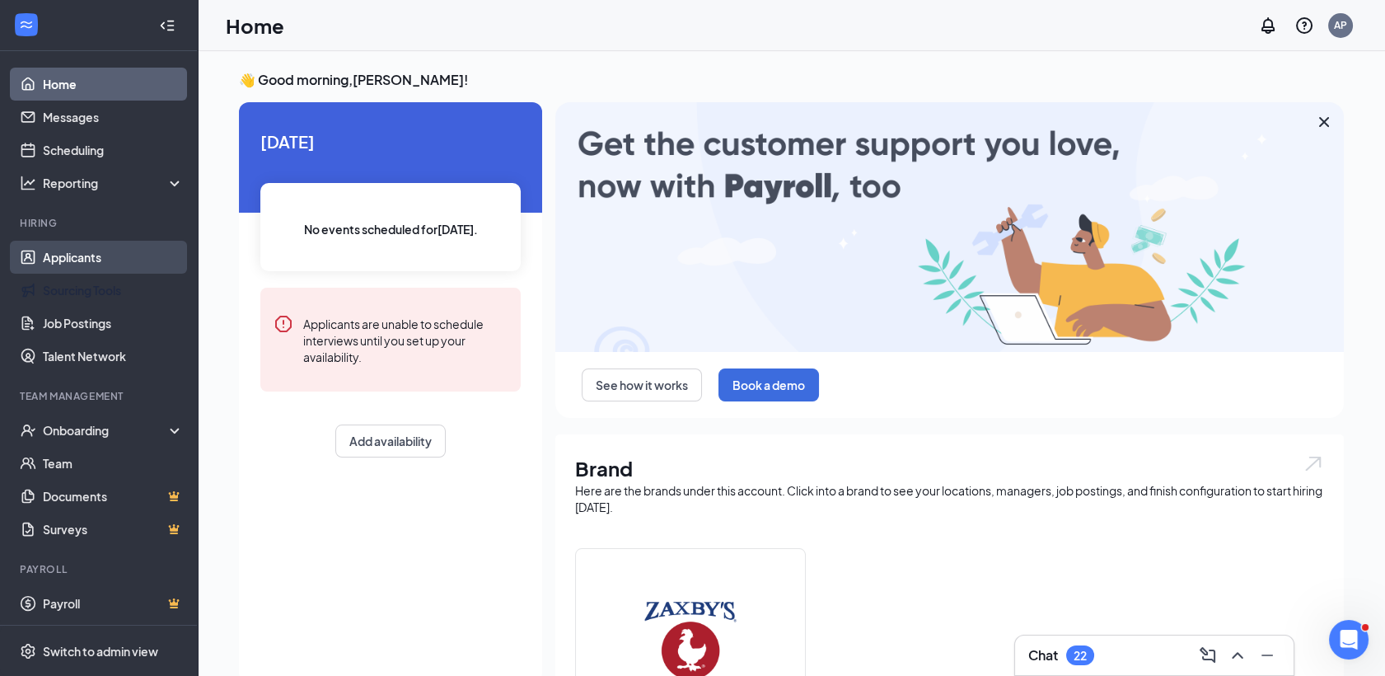
click at [82, 254] on link "Applicants" at bounding box center [113, 257] width 141 height 33
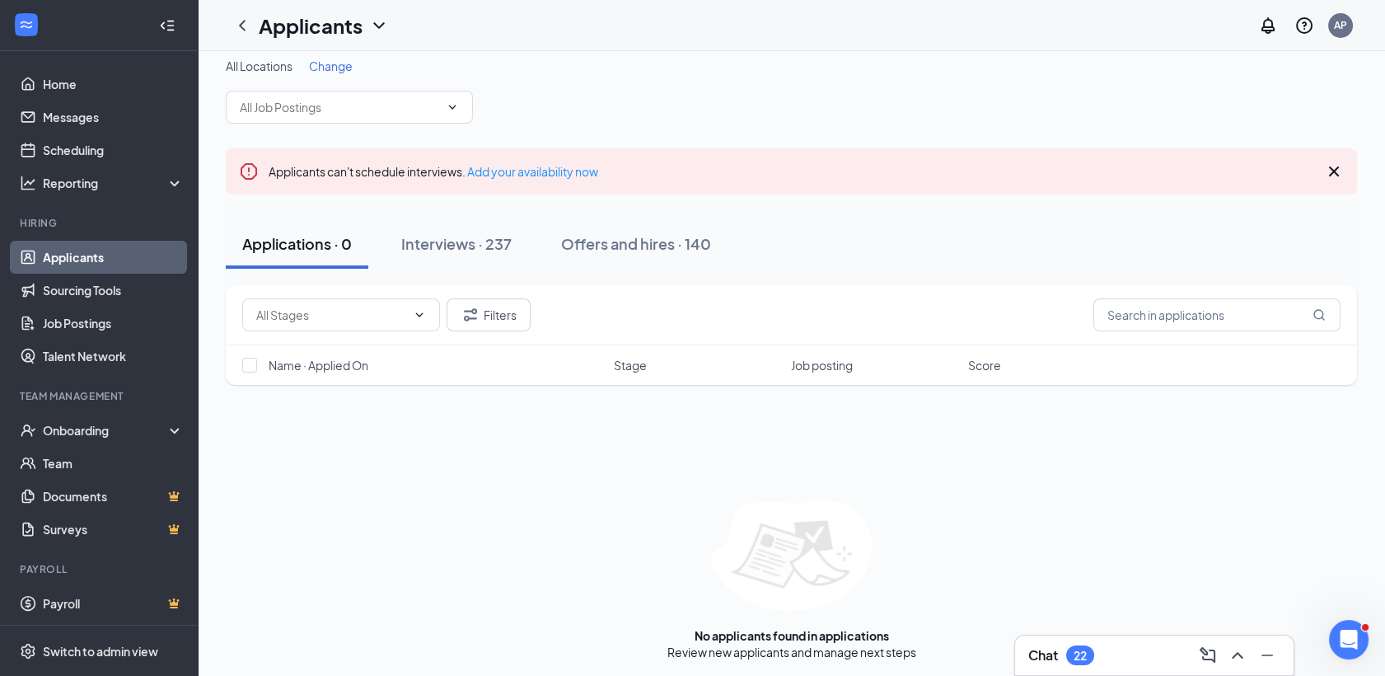
scroll to position [16, 0]
click at [470, 246] on div "Interviews · 237" at bounding box center [456, 241] width 110 height 21
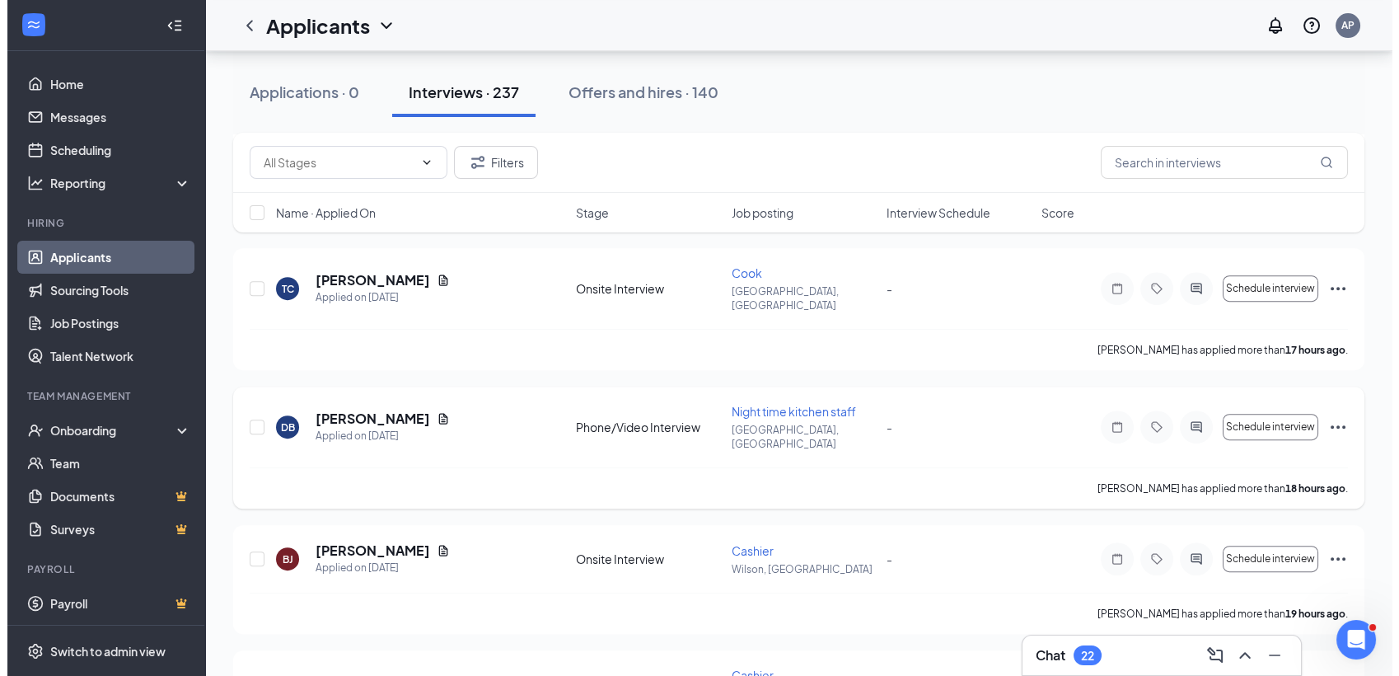
scroll to position [1373, 0]
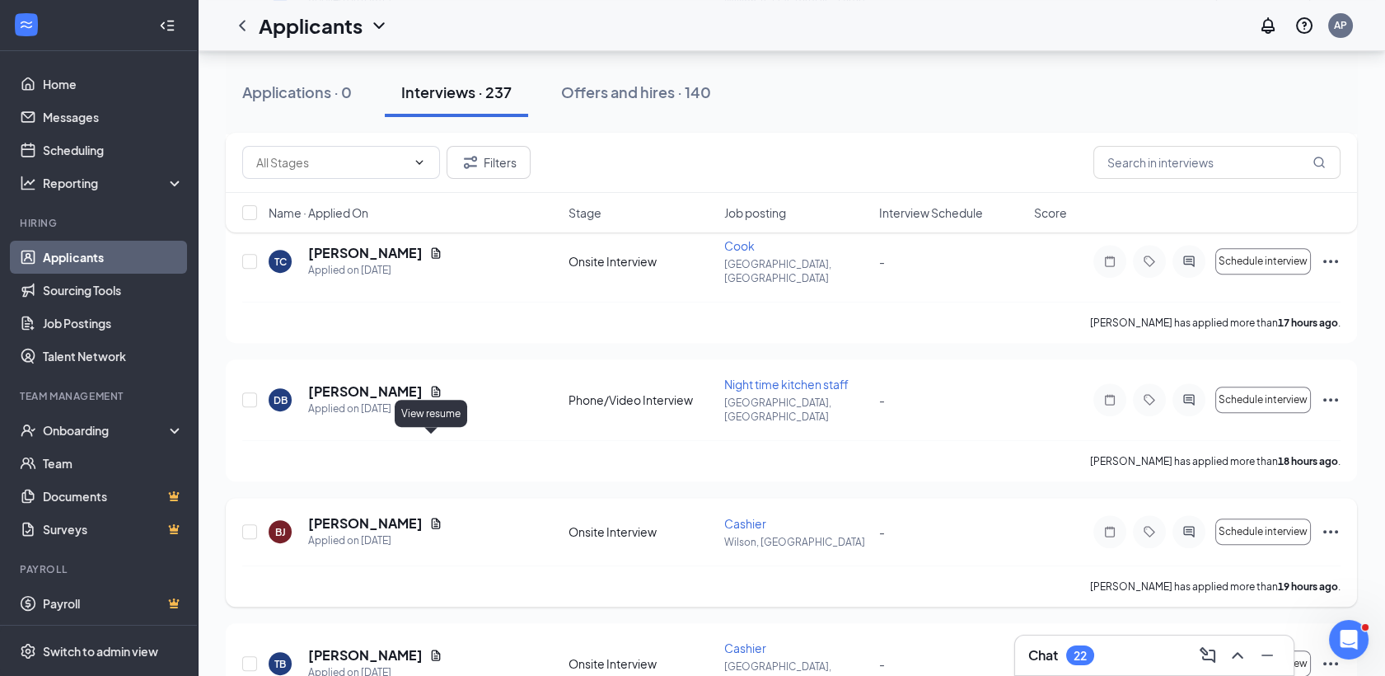
click at [391, 514] on h5 "[PERSON_NAME]" at bounding box center [365, 523] width 115 height 18
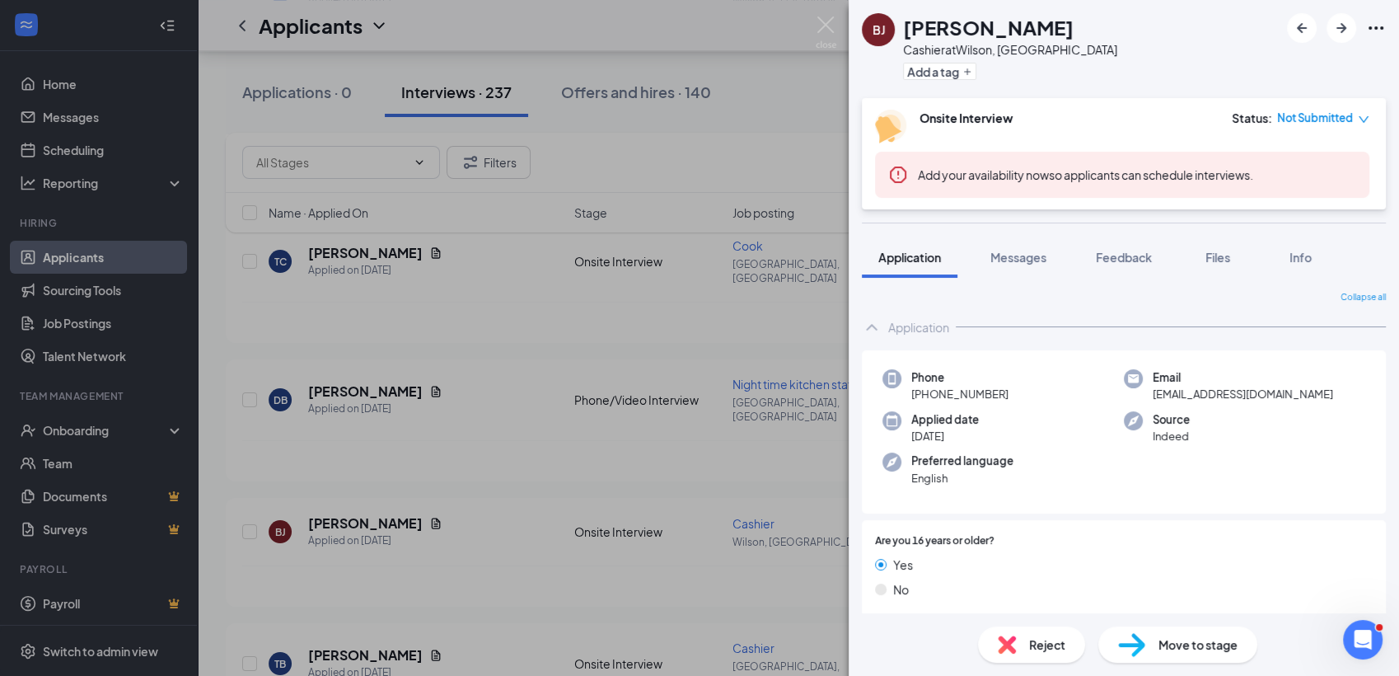
click at [1181, 660] on div "Move to stage" at bounding box center [1177, 644] width 159 height 36
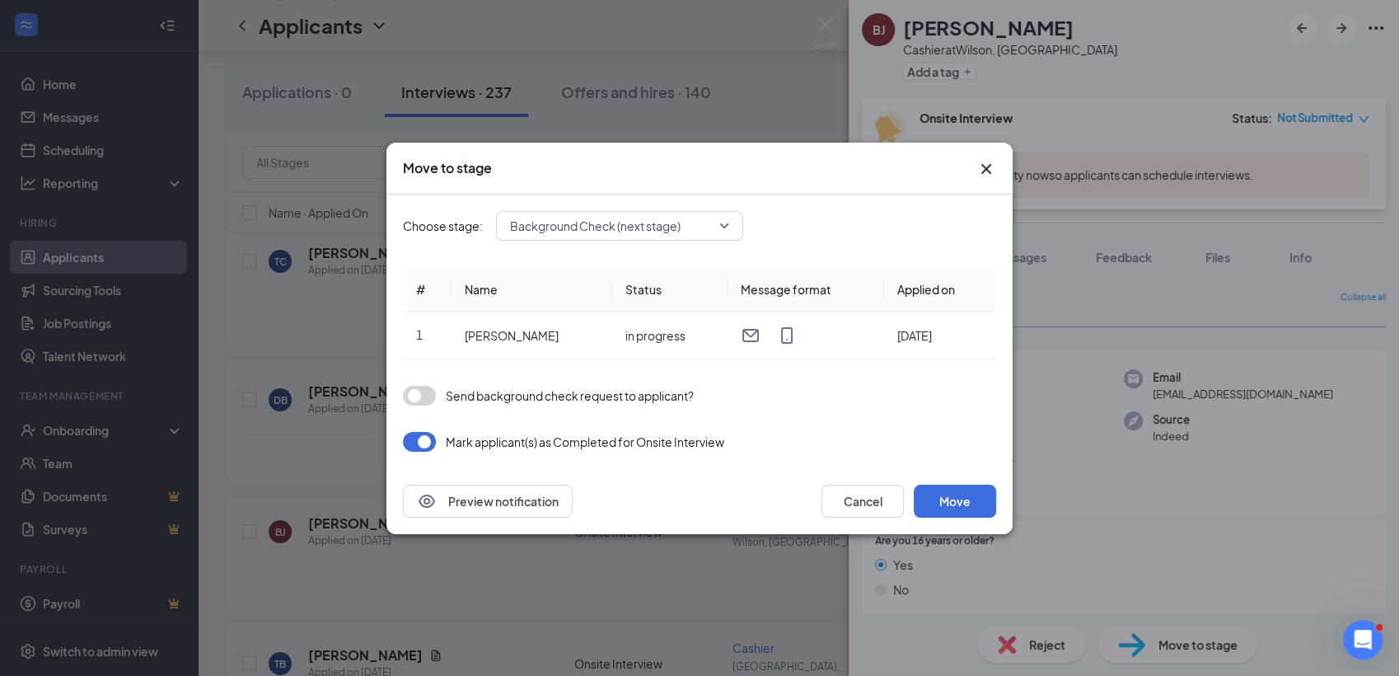
click at [989, 169] on icon "Cross" at bounding box center [986, 169] width 20 height 20
